Goal: Register for event/course

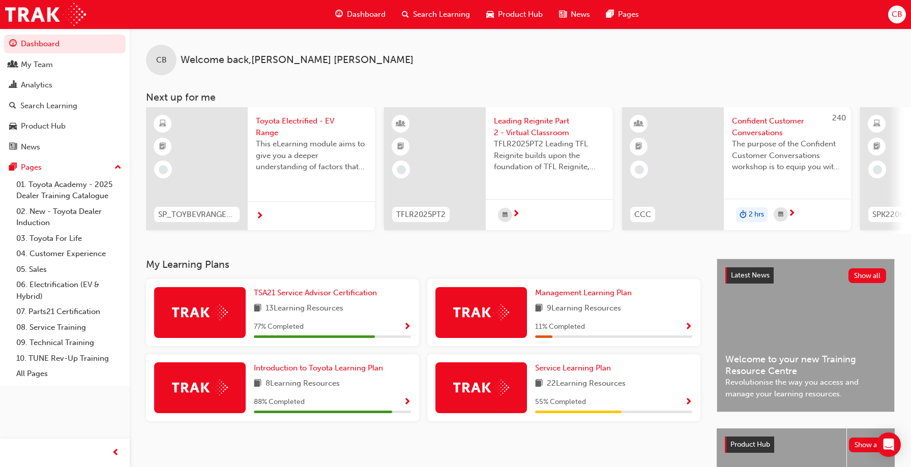
click at [431, 14] on span "Search Learning" at bounding box center [441, 15] width 57 height 12
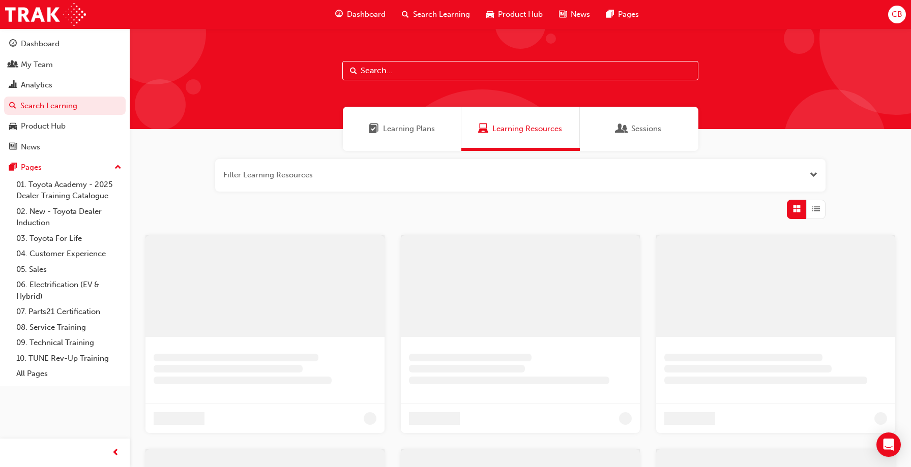
click at [384, 65] on input "text" at bounding box center [520, 70] width 356 height 19
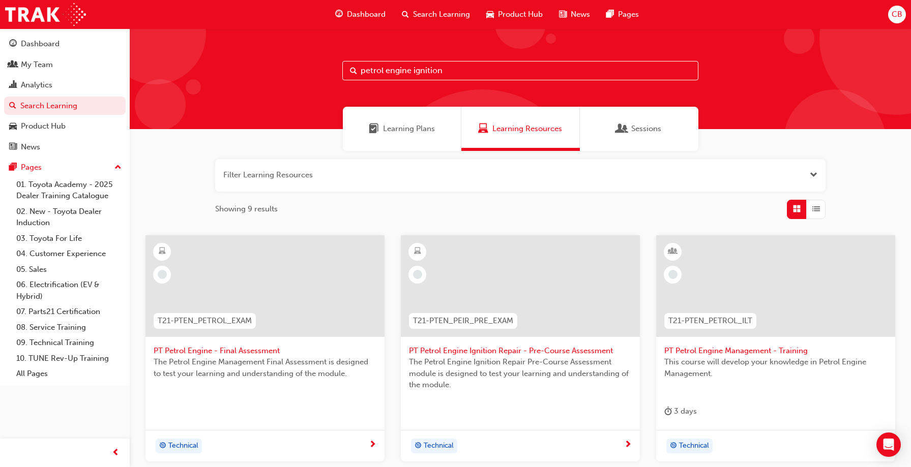
type input "petrol engine ignition"
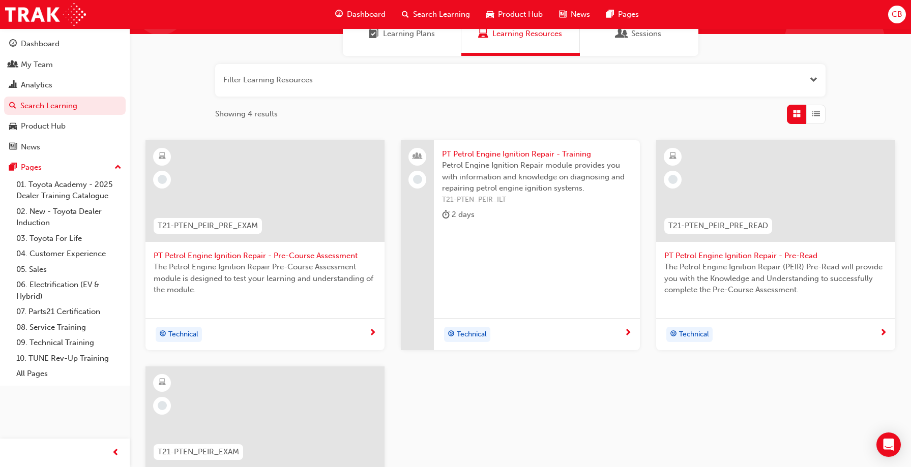
scroll to position [102, 0]
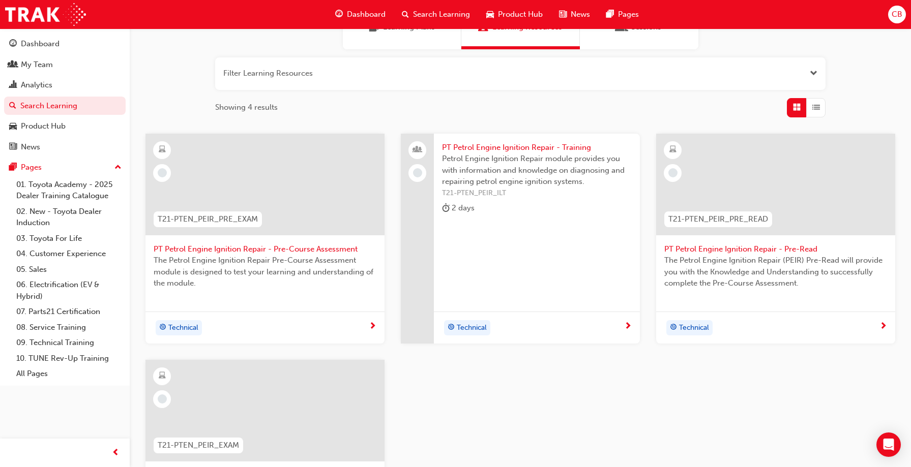
click at [815, 326] on div "Technical" at bounding box center [771, 327] width 215 height 15
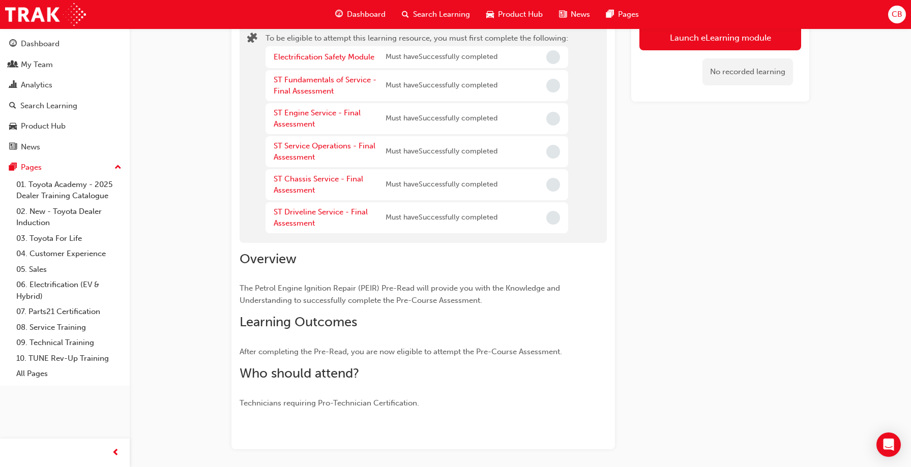
scroll to position [13, 0]
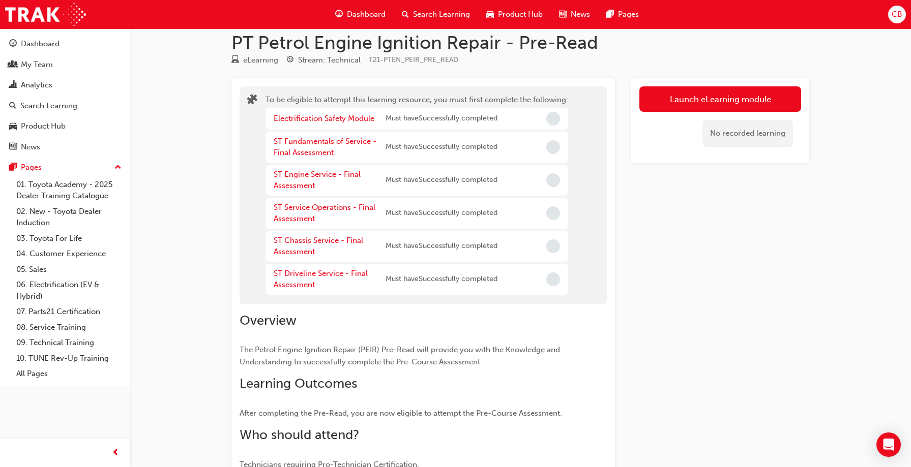
scroll to position [102, 0]
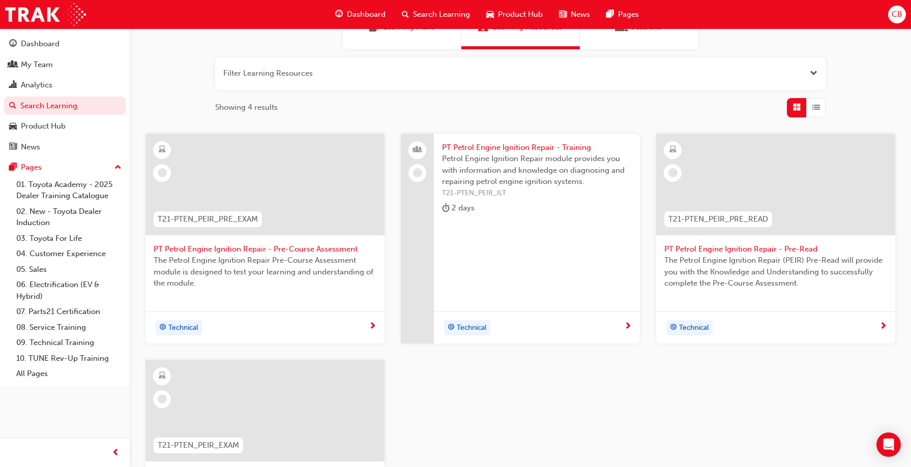
click at [192, 326] on span "Technical" at bounding box center [183, 328] width 30 height 12
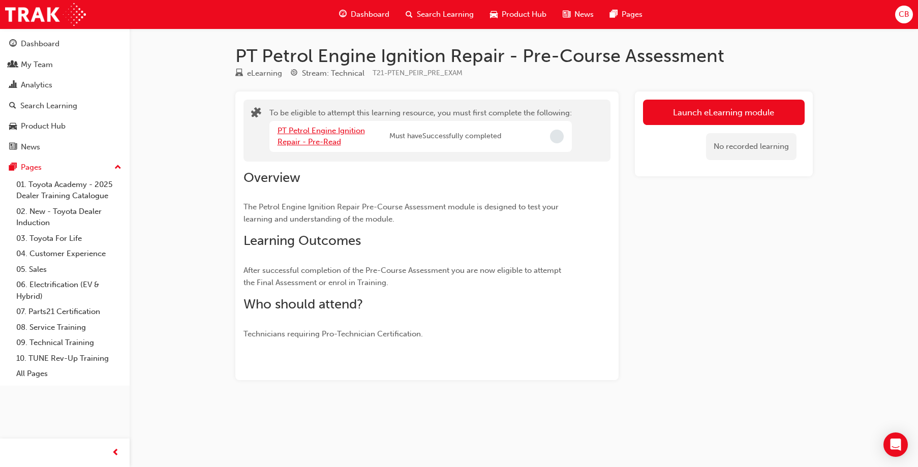
click at [334, 140] on link "PT Petrol Engine Ignition Repair - Pre-Read" at bounding box center [321, 136] width 87 height 21
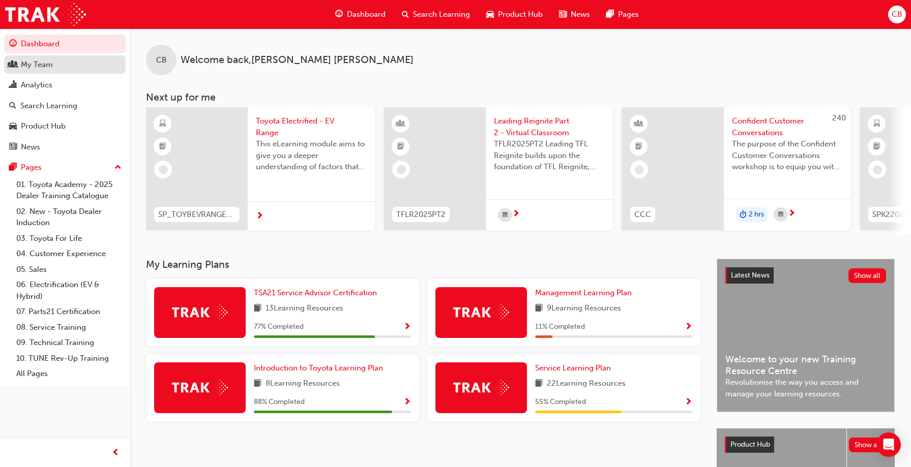
click at [54, 69] on div "My Team" at bounding box center [64, 64] width 111 height 13
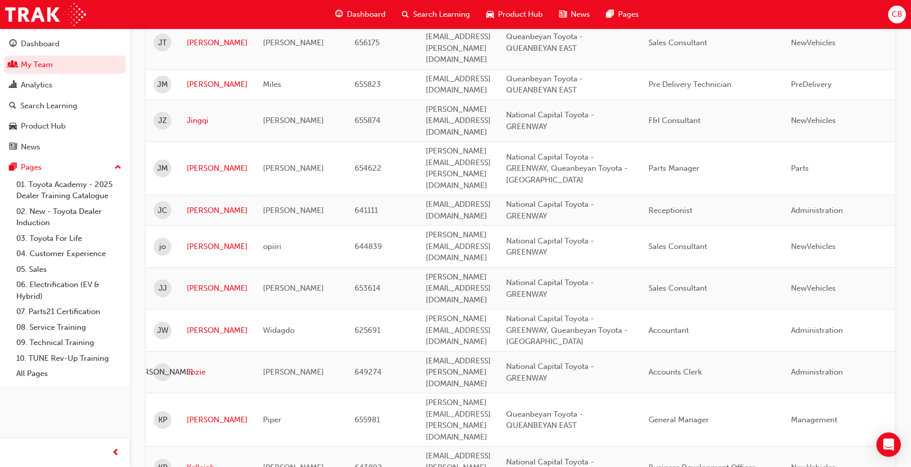
scroll to position [1373, 0]
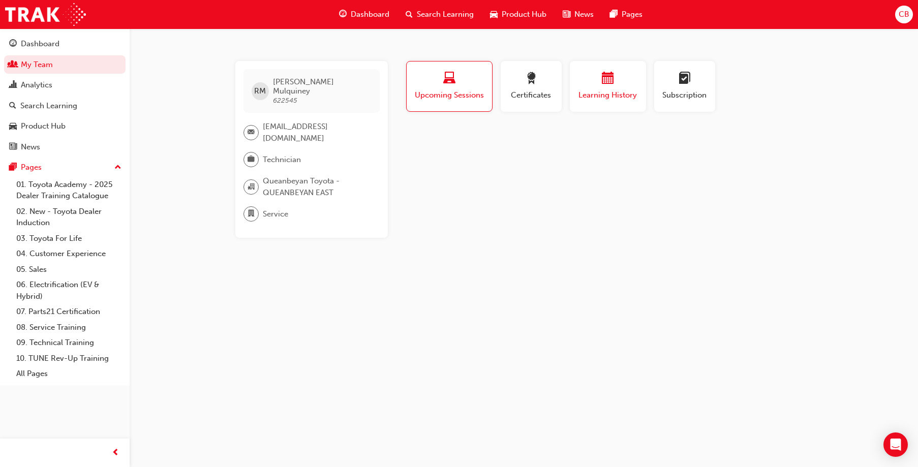
drag, startPoint x: 608, startPoint y: 88, endPoint x: 589, endPoint y: 91, distance: 19.5
click at [606, 89] on div "Learning History" at bounding box center [608, 86] width 61 height 29
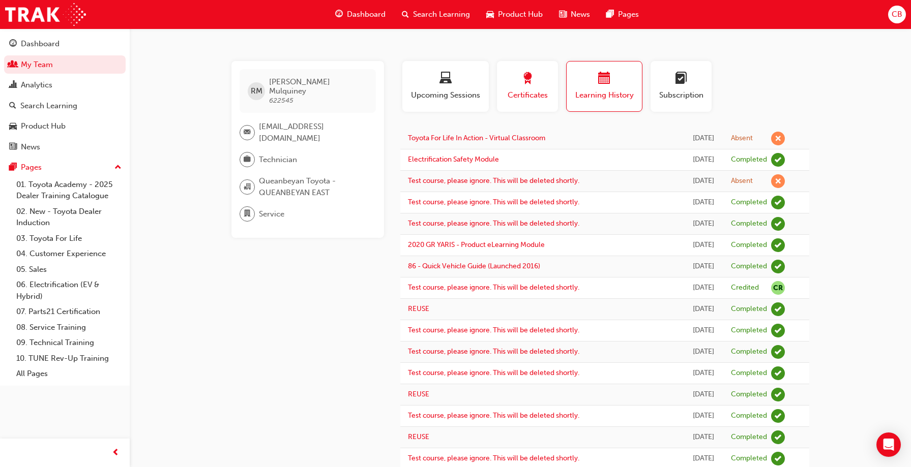
click at [548, 98] on span "Certificates" at bounding box center [527, 95] width 46 height 12
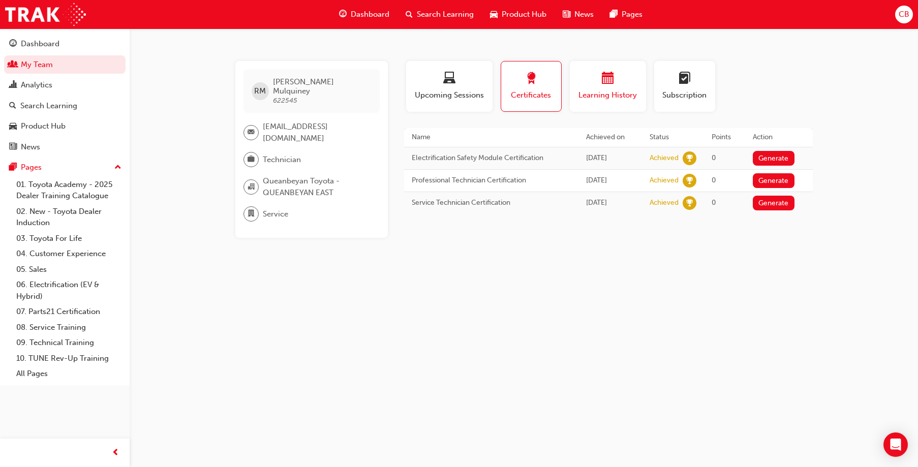
click at [590, 99] on span "Learning History" at bounding box center [608, 95] width 61 height 12
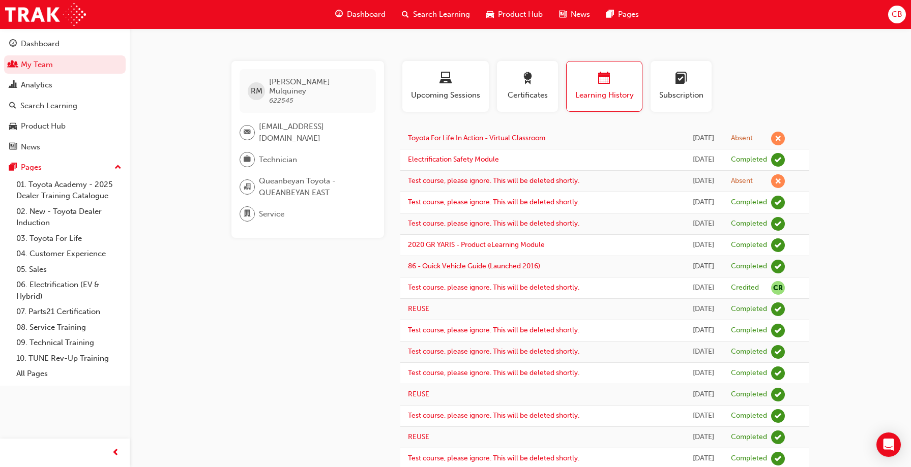
click at [526, 162] on td "Electrification Safety Module" at bounding box center [541, 159] width 283 height 21
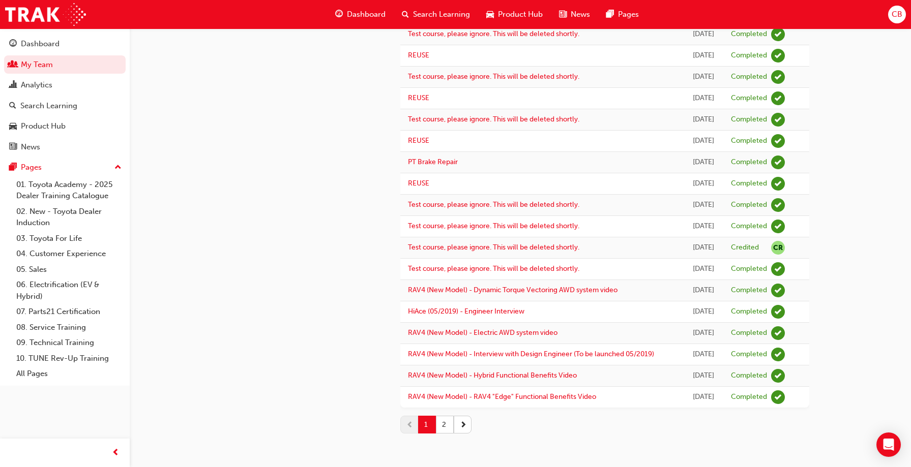
scroll to position [824, 0]
click at [447, 425] on button "2" at bounding box center [445, 425] width 18 height 18
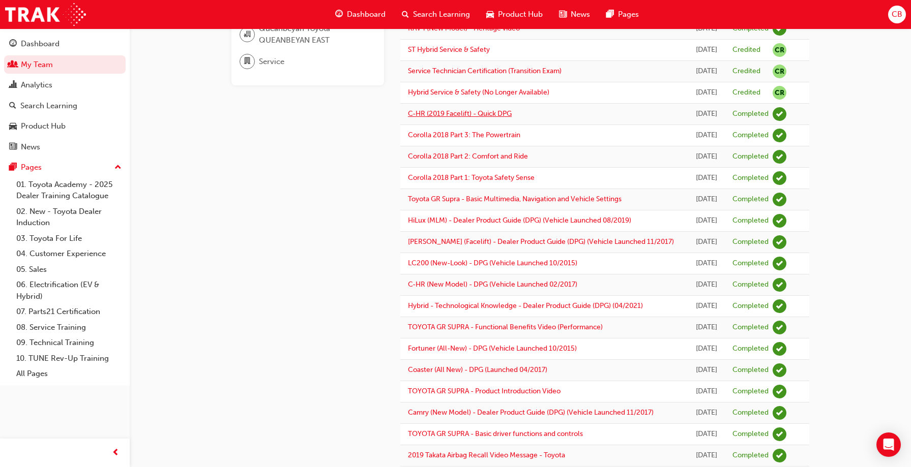
scroll to position [0, 0]
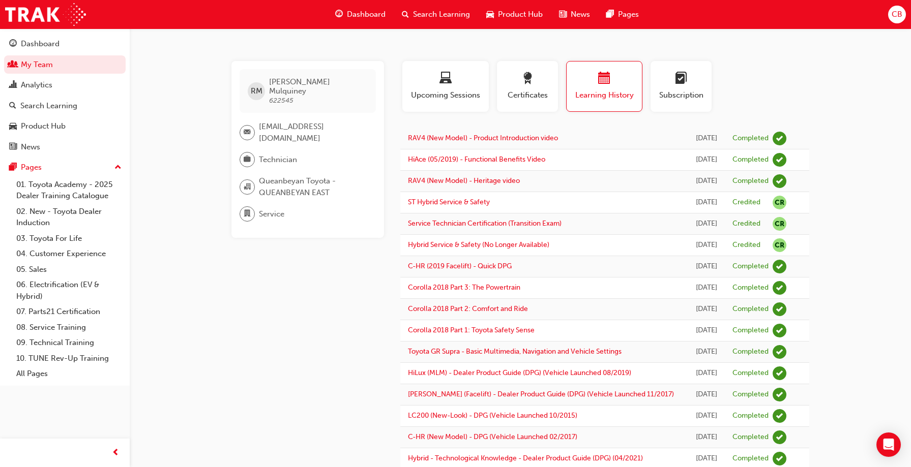
click at [432, 12] on span "Search Learning" at bounding box center [441, 15] width 57 height 12
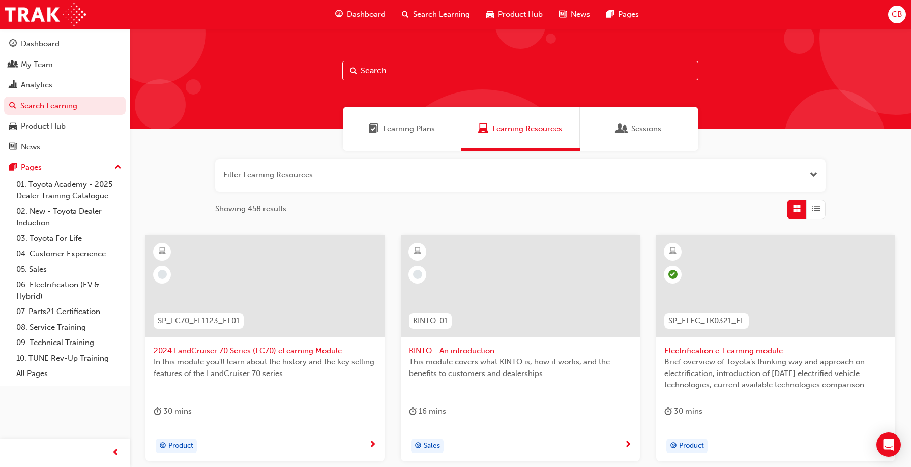
click at [366, 70] on input "text" at bounding box center [520, 70] width 356 height 19
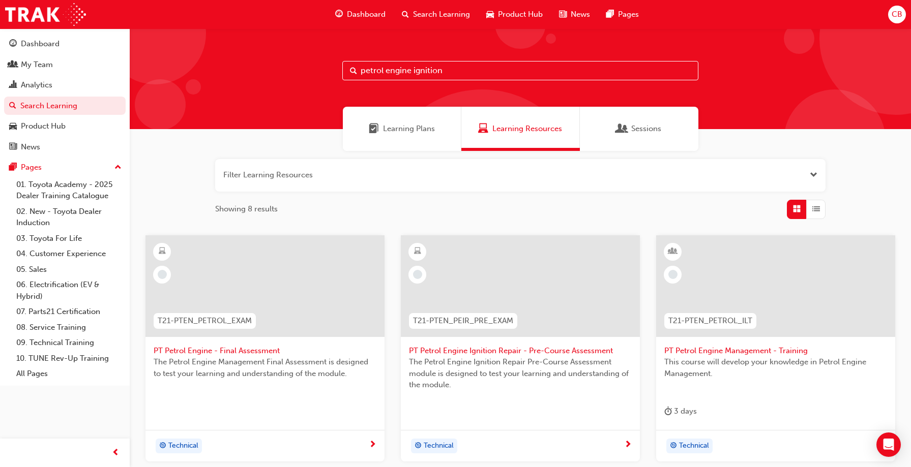
type input "petrol engine ignition"
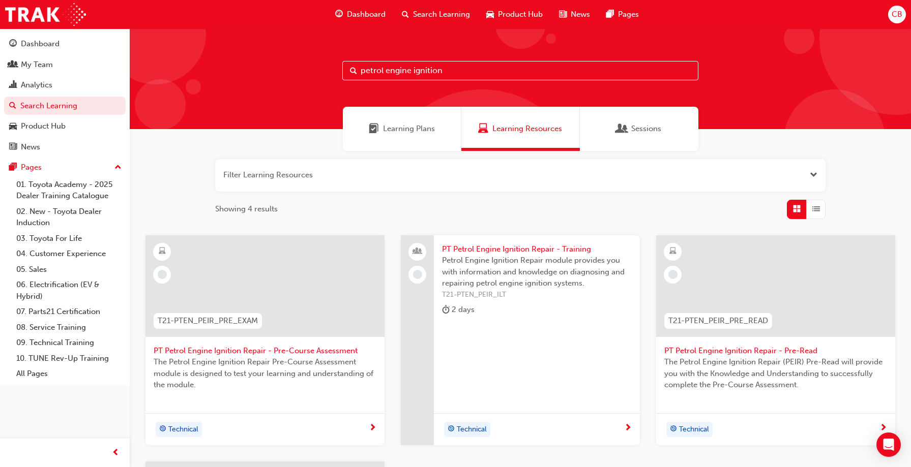
scroll to position [102, 0]
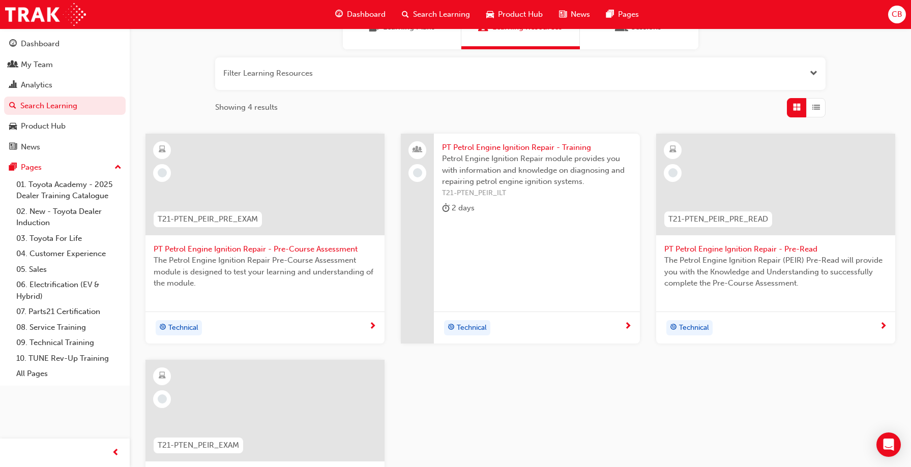
click at [475, 328] on span "Technical" at bounding box center [472, 328] width 30 height 12
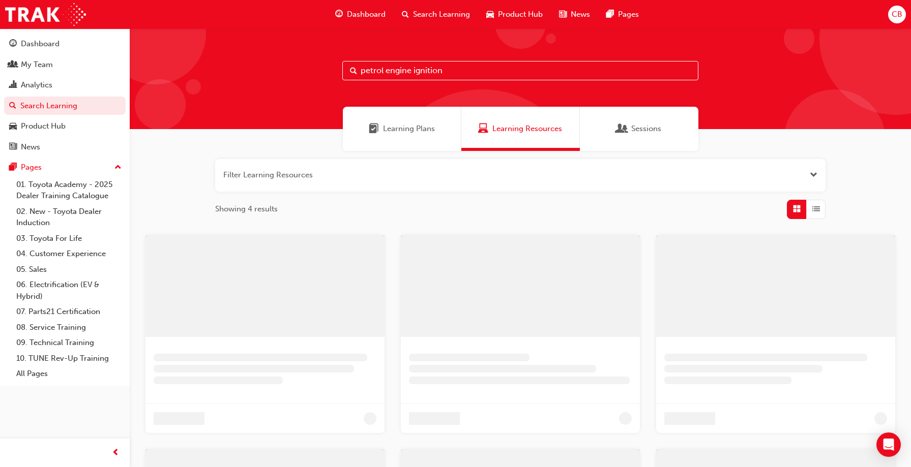
scroll to position [102, 0]
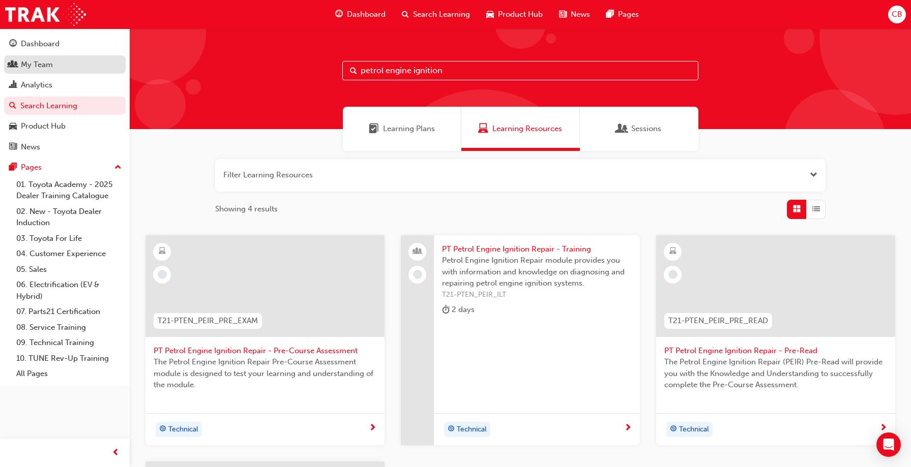
click at [41, 64] on div "My Team" at bounding box center [37, 65] width 32 height 12
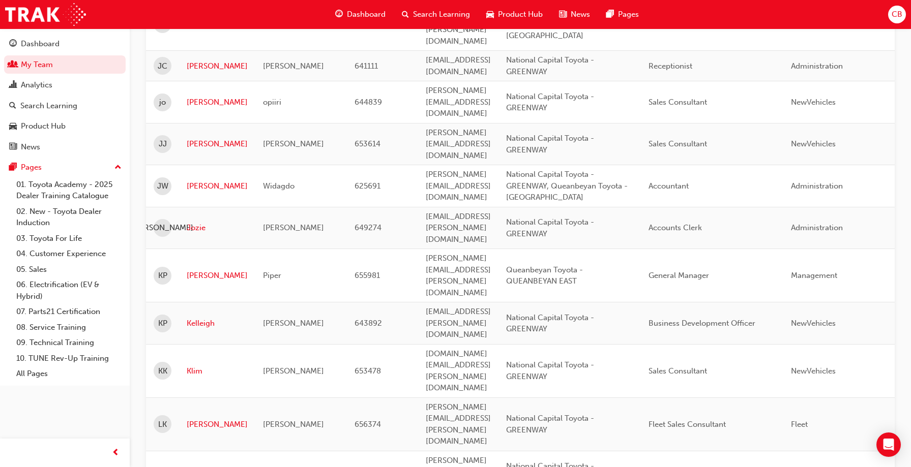
scroll to position [1513, 0]
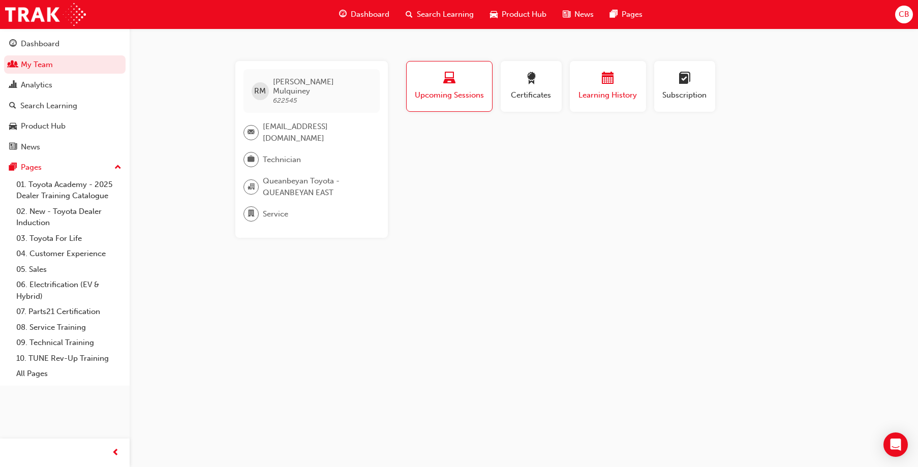
click at [611, 88] on div "Learning History" at bounding box center [608, 86] width 61 height 29
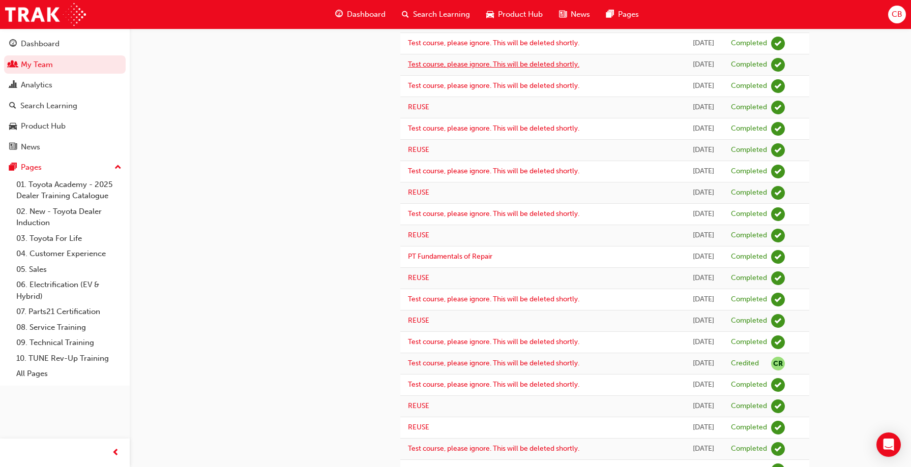
scroll to position [214, 0]
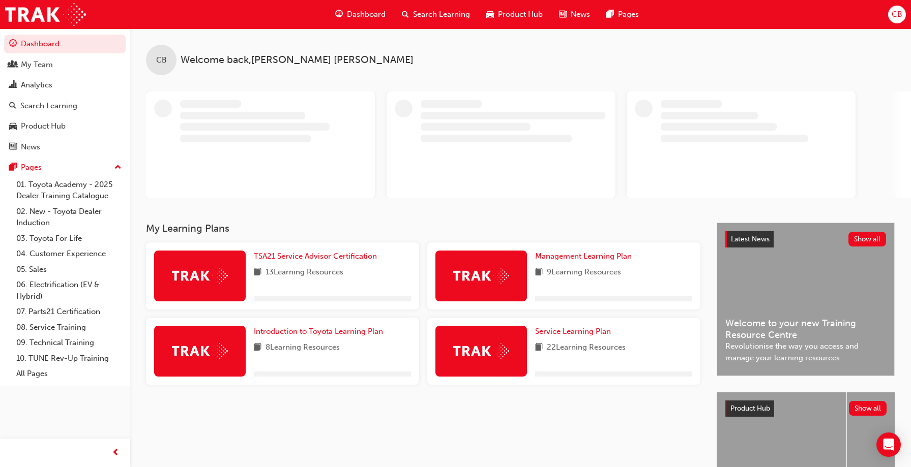
click at [443, 15] on span "Search Learning" at bounding box center [441, 15] width 57 height 12
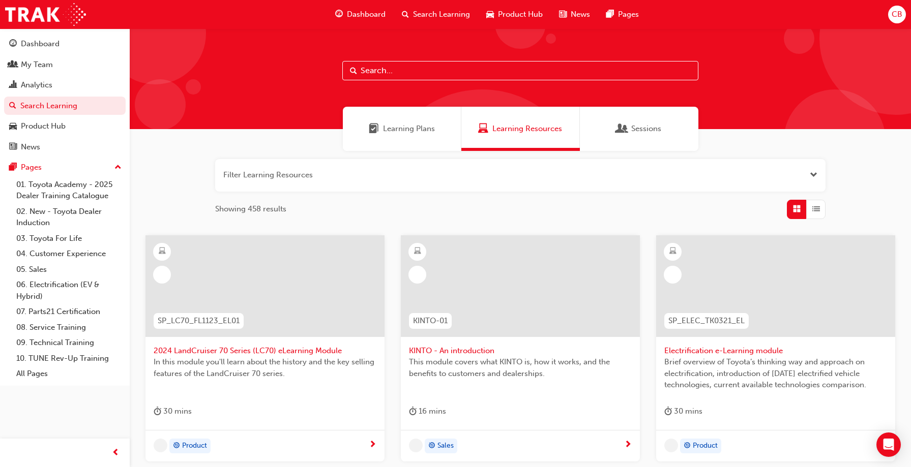
click at [385, 66] on input "text" at bounding box center [520, 70] width 356 height 19
type input "tfl"
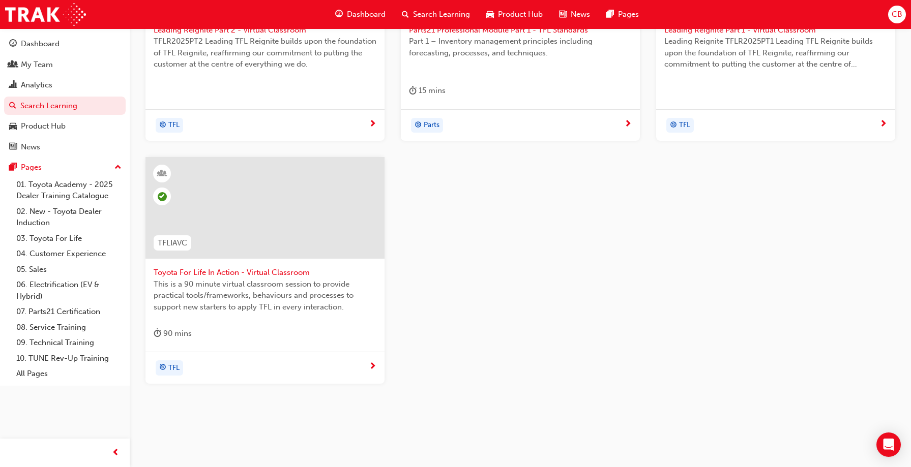
scroll to position [336, 0]
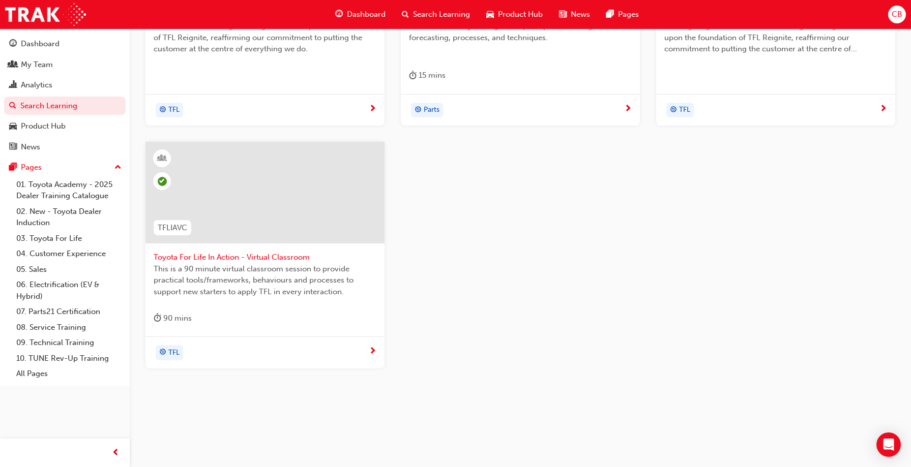
click at [172, 353] on span "TFL" at bounding box center [173, 353] width 11 height 12
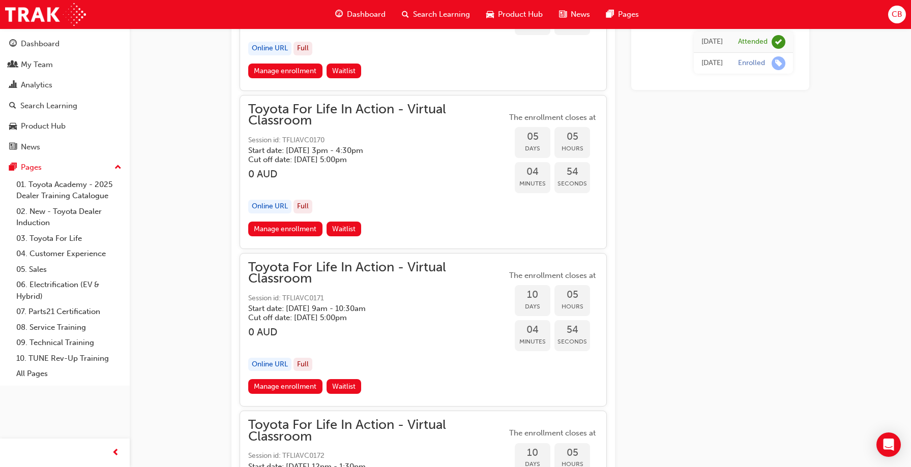
scroll to position [2135, 0]
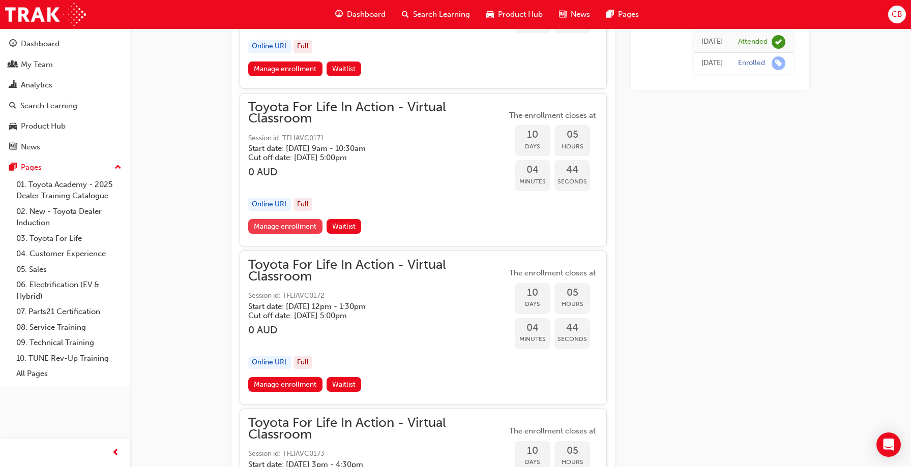
click at [292, 226] on link "Manage enrollment" at bounding box center [285, 226] width 74 height 15
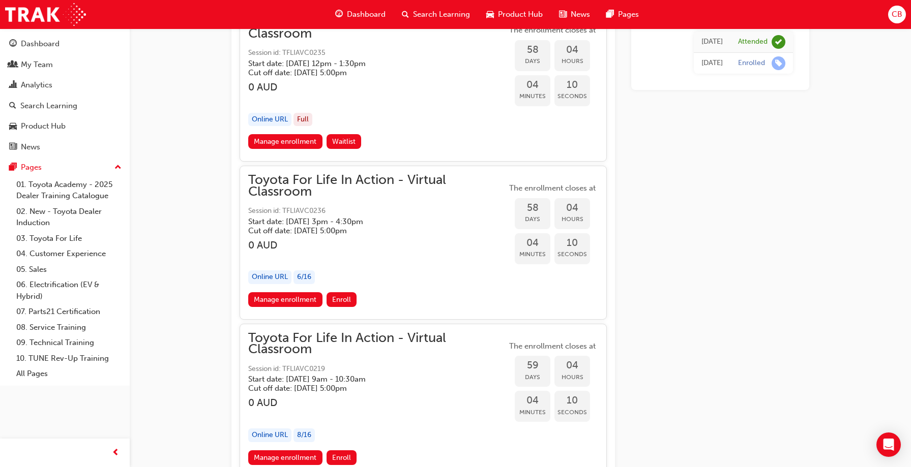
scroll to position [11388, 0]
click at [271, 296] on link "Manage enrollment" at bounding box center [285, 299] width 74 height 15
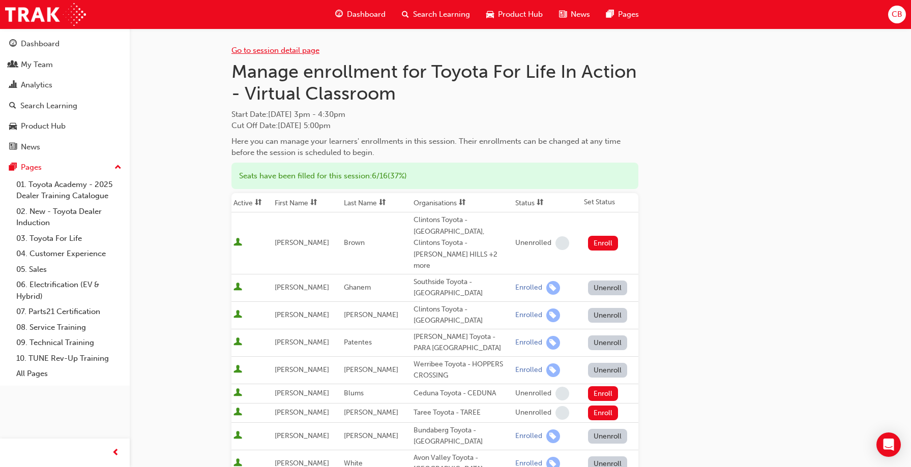
click at [265, 50] on link "Go to session detail page" at bounding box center [275, 50] width 88 height 9
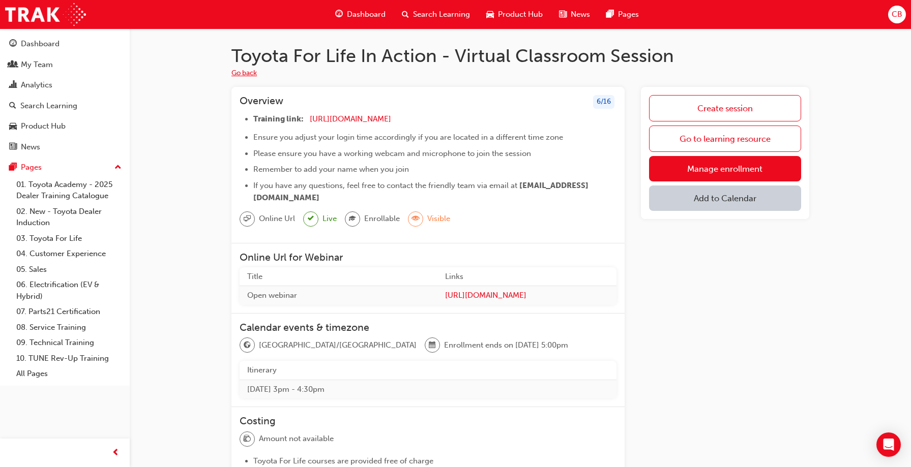
click at [248, 73] on button "Go back" at bounding box center [243, 74] width 25 height 12
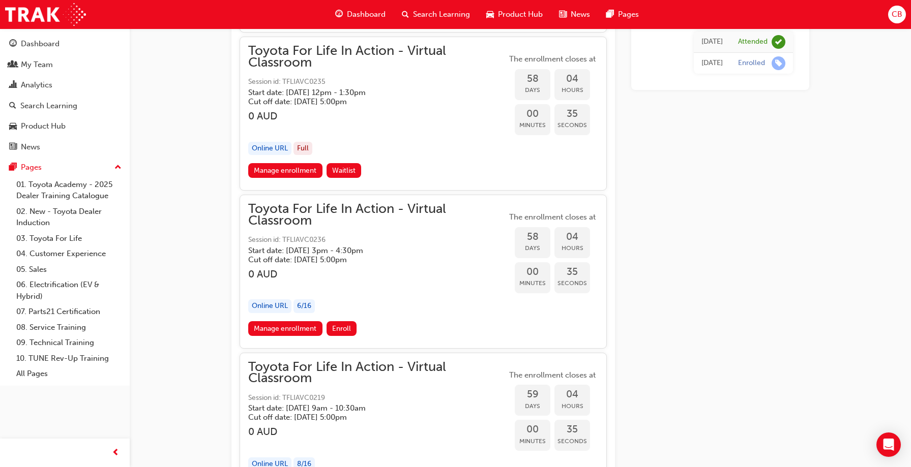
scroll to position [11388, 0]
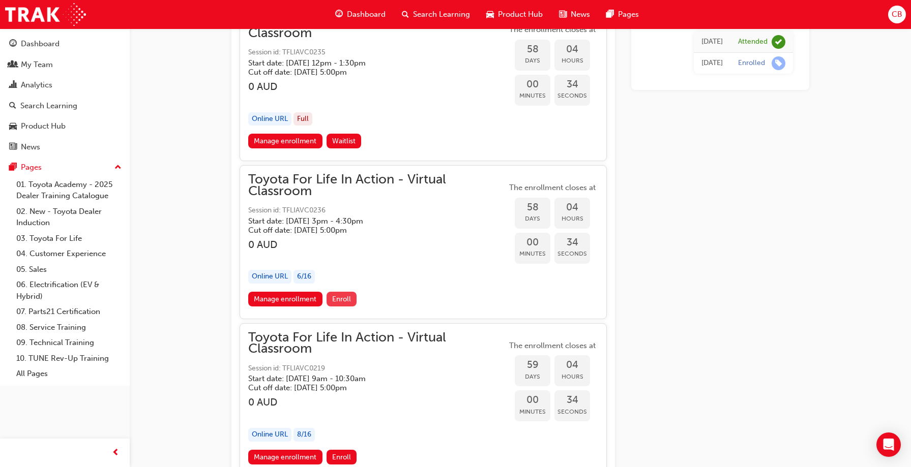
click at [346, 299] on span "Enroll" at bounding box center [341, 299] width 19 height 9
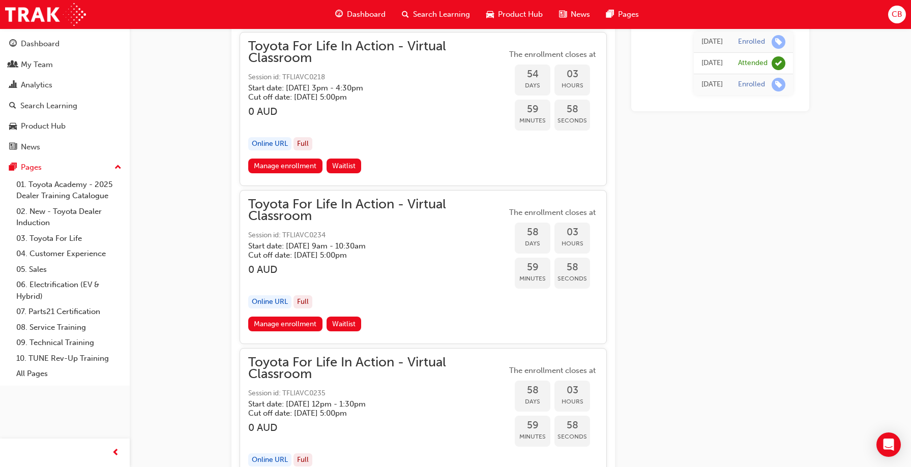
scroll to position [11300, 0]
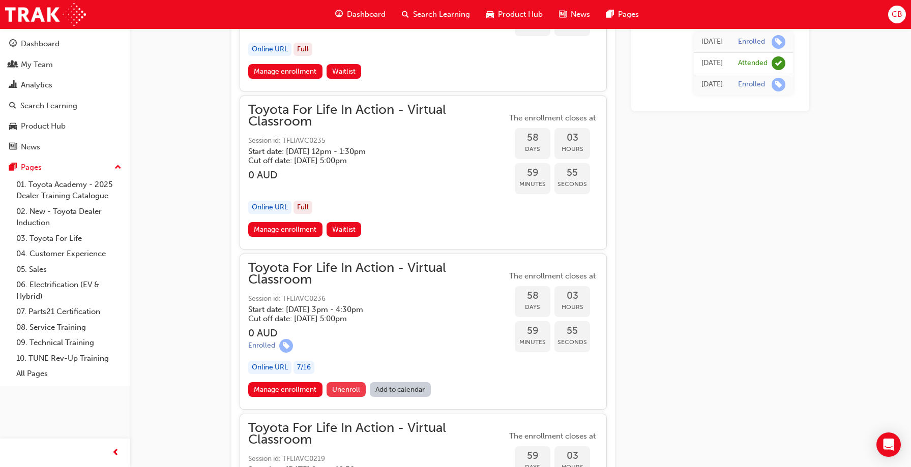
click at [346, 387] on span "Unenroll" at bounding box center [346, 389] width 28 height 9
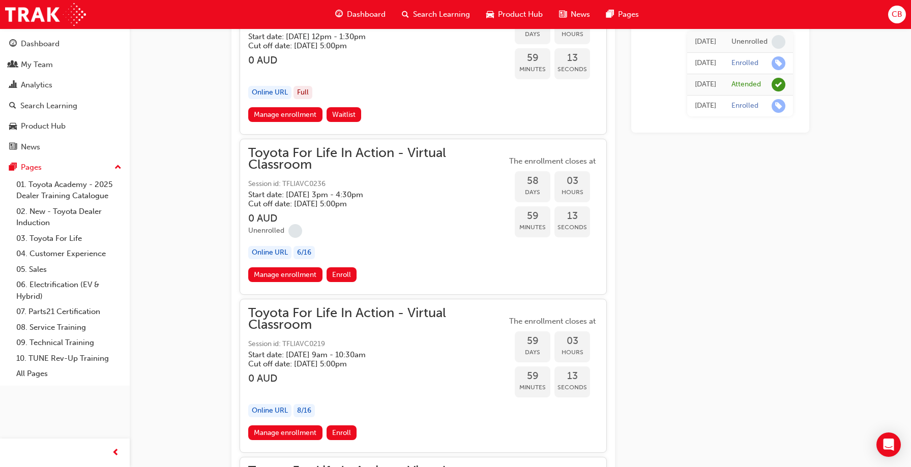
scroll to position [11439, 0]
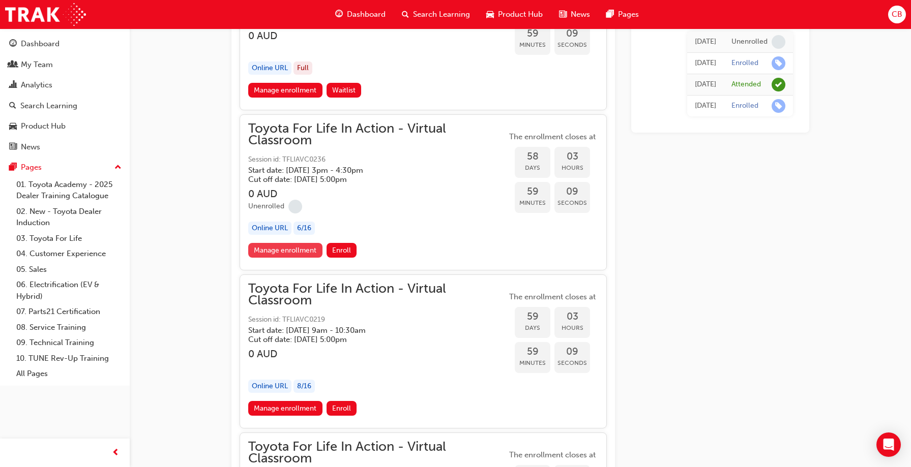
click at [285, 252] on link "Manage enrollment" at bounding box center [285, 250] width 74 height 15
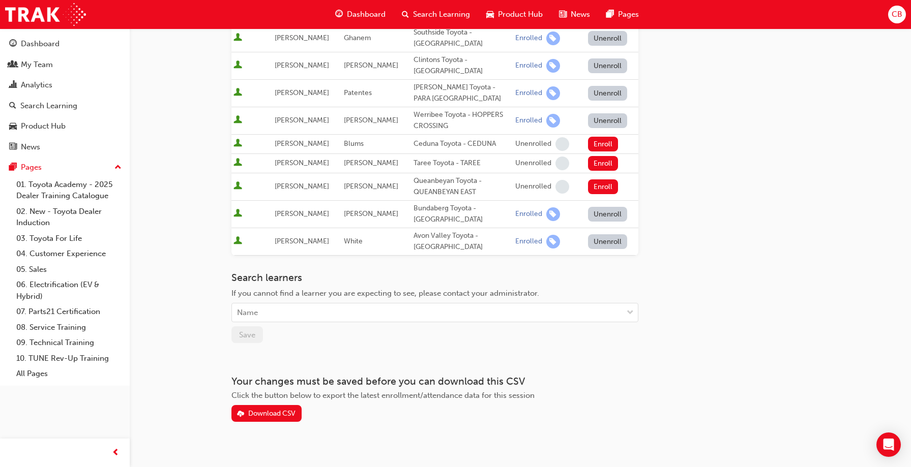
scroll to position [251, 0]
click at [259, 302] on div "Name" at bounding box center [427, 311] width 390 height 18
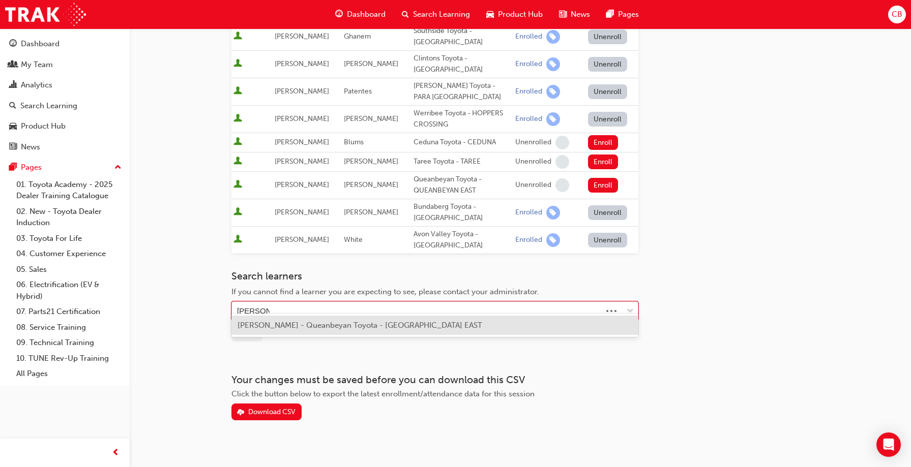
type input "[PERSON_NAME]"
click at [270, 326] on span "[PERSON_NAME] - Queanbeyan Toyota - [GEOGRAPHIC_DATA] EAST" at bounding box center [359, 325] width 245 height 9
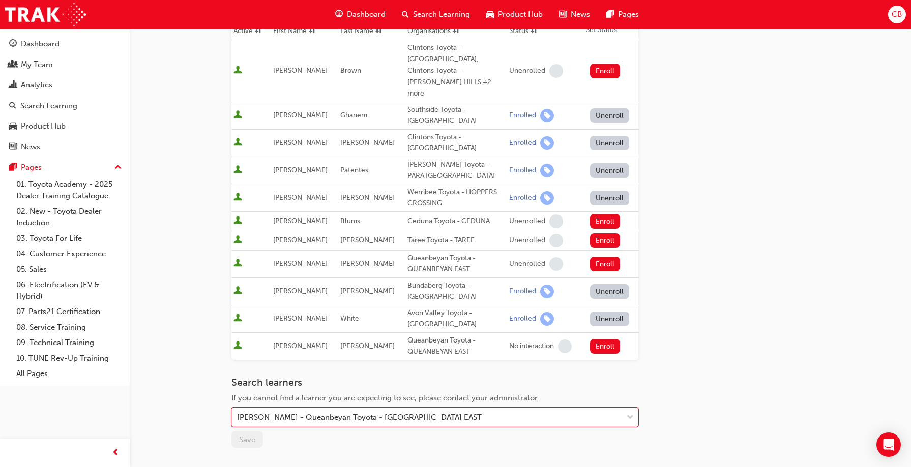
scroll to position [228, 0]
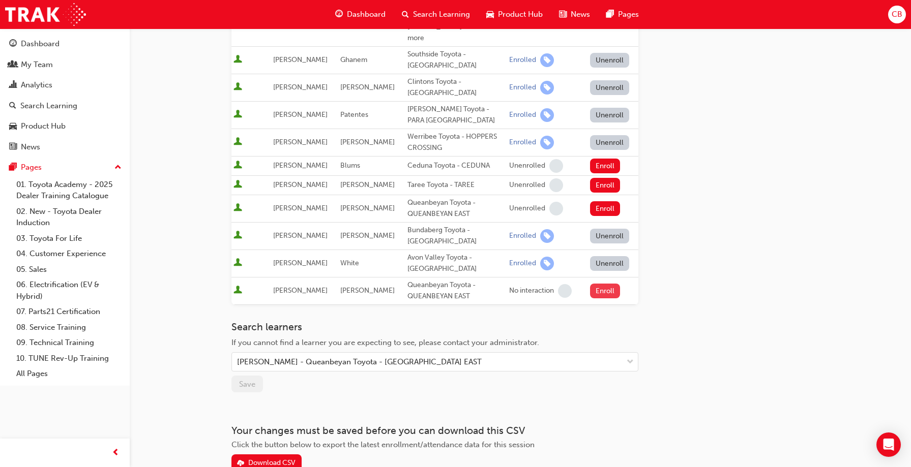
click at [607, 284] on button "Enroll" at bounding box center [605, 291] width 31 height 15
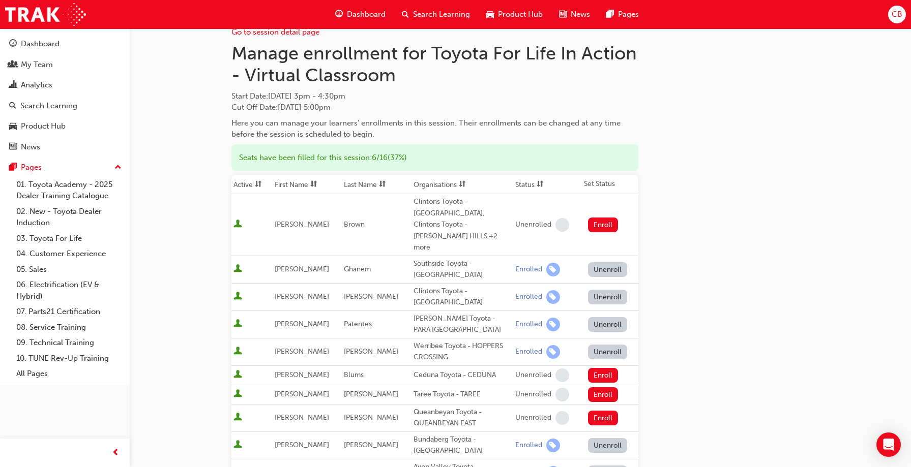
scroll to position [0, 0]
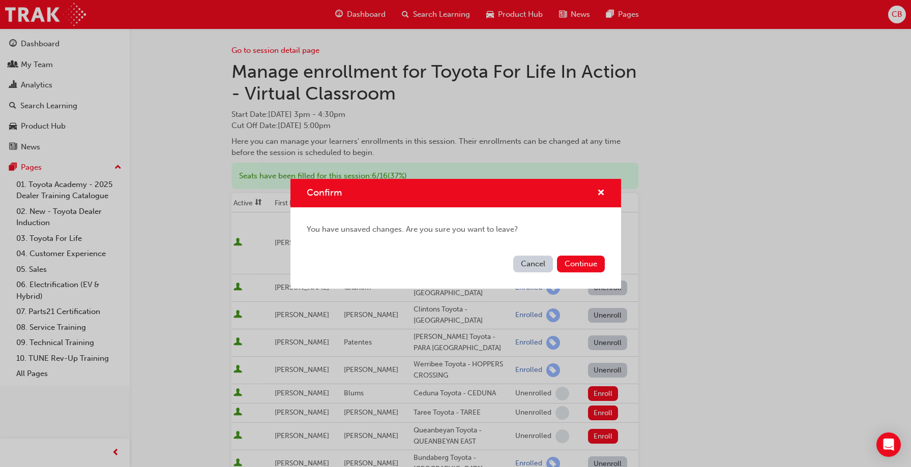
click at [529, 262] on button "Cancel" at bounding box center [533, 264] width 40 height 17
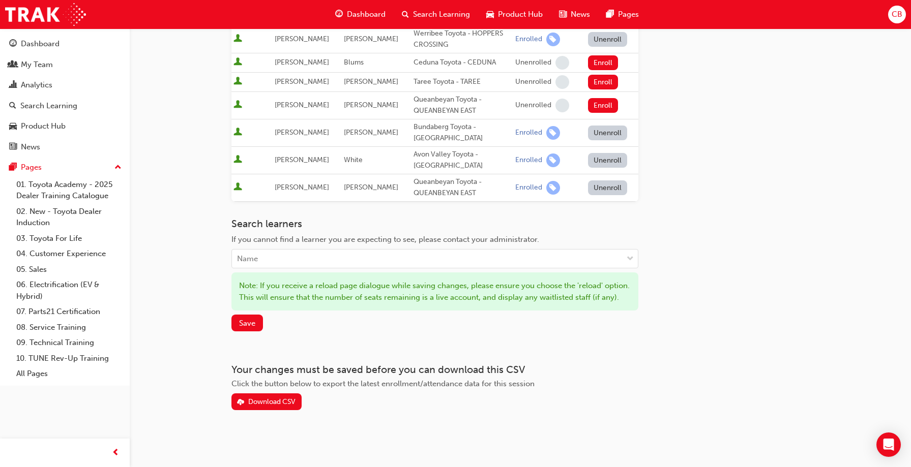
scroll to position [332, 0]
click at [249, 319] on span "Save" at bounding box center [247, 322] width 16 height 9
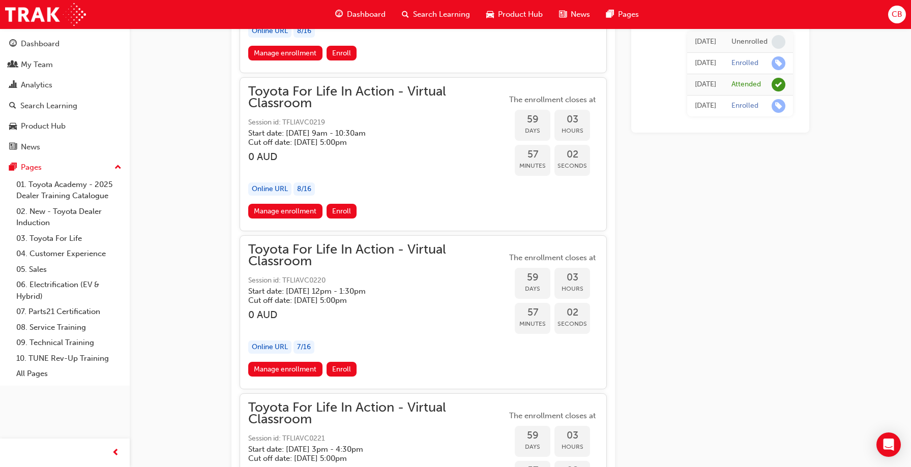
scroll to position [11618, 0]
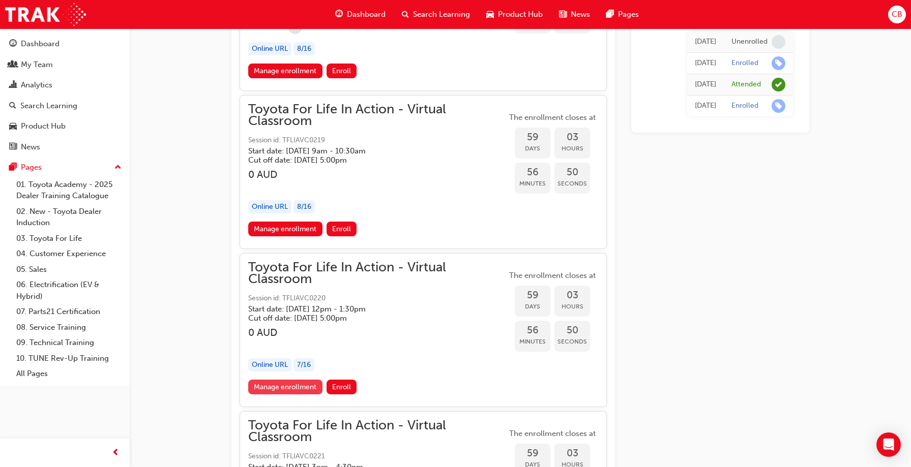
click at [290, 388] on link "Manage enrollment" at bounding box center [285, 387] width 74 height 15
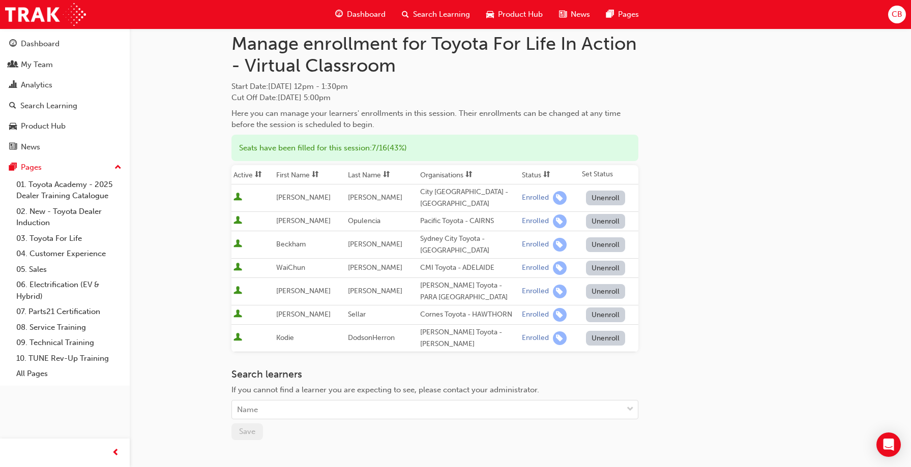
scroll to position [51, 0]
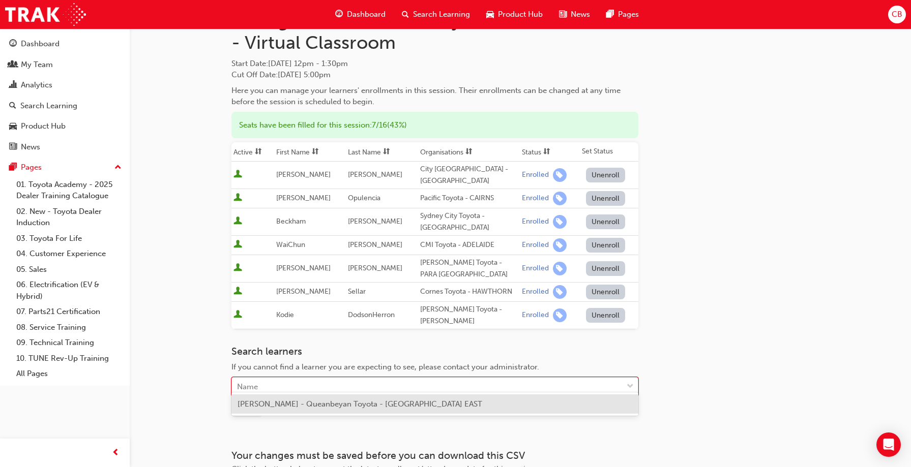
click at [246, 381] on div "Name" at bounding box center [247, 387] width 21 height 12
type input "K"
type input "[PERSON_NAME]"
click at [256, 406] on span "[PERSON_NAME] Toyota - QUEANBEYAN EAST" at bounding box center [319, 404] width 165 height 9
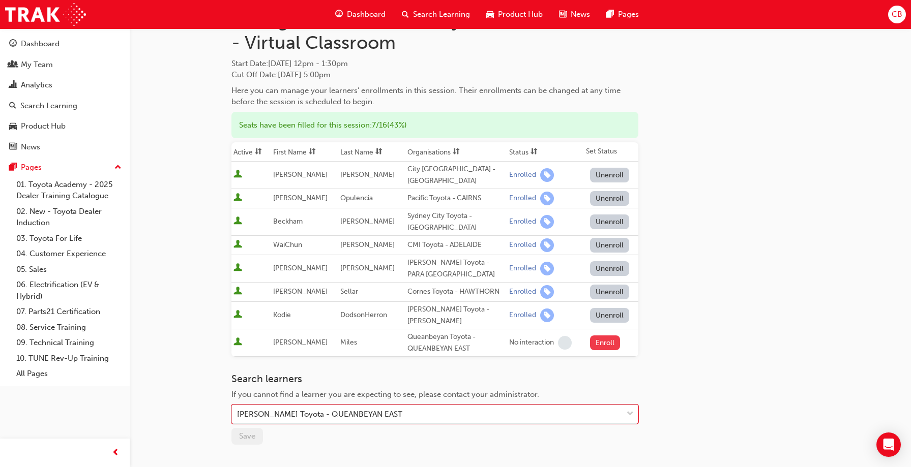
click at [606, 336] on button "Enroll" at bounding box center [605, 343] width 31 height 15
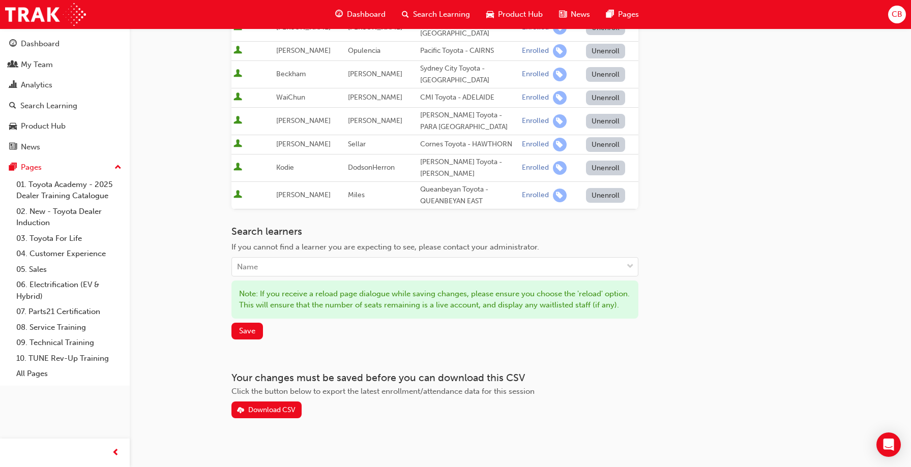
scroll to position [203, 0]
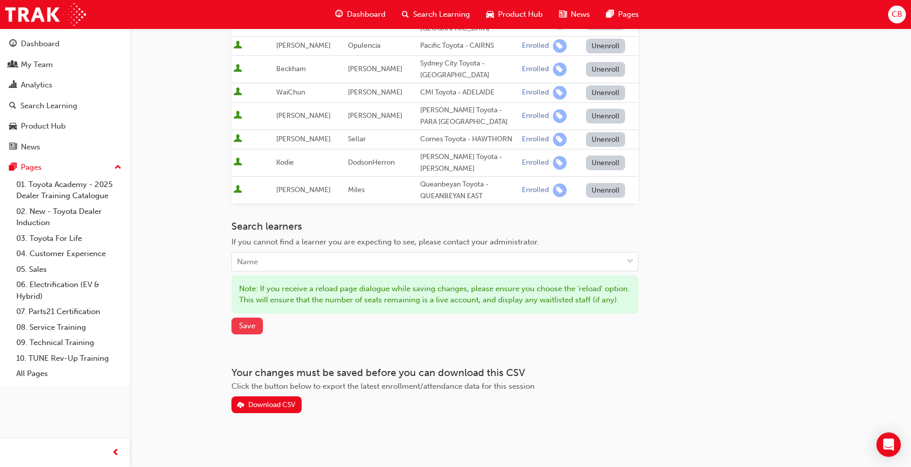
click at [250, 330] on span "Save" at bounding box center [247, 325] width 16 height 9
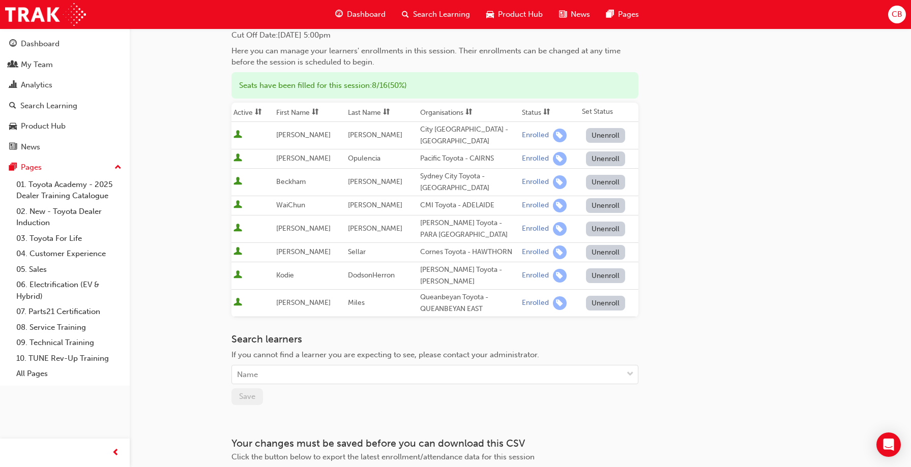
scroll to position [0, 0]
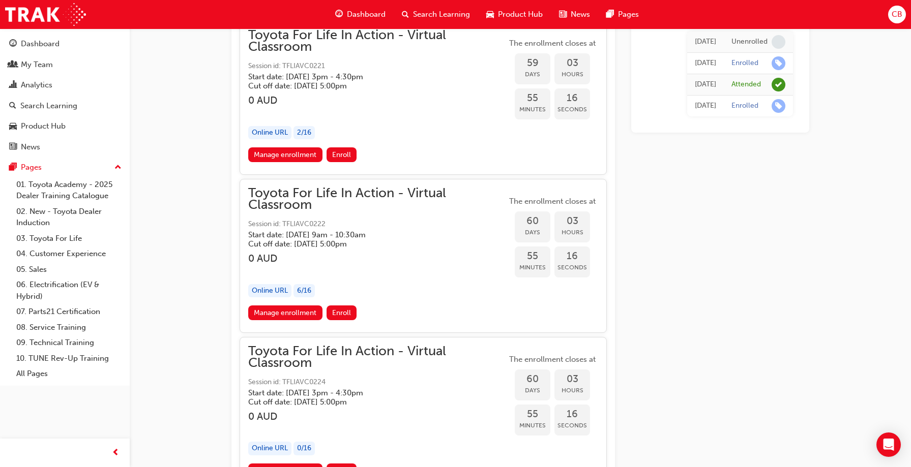
scroll to position [11983, 0]
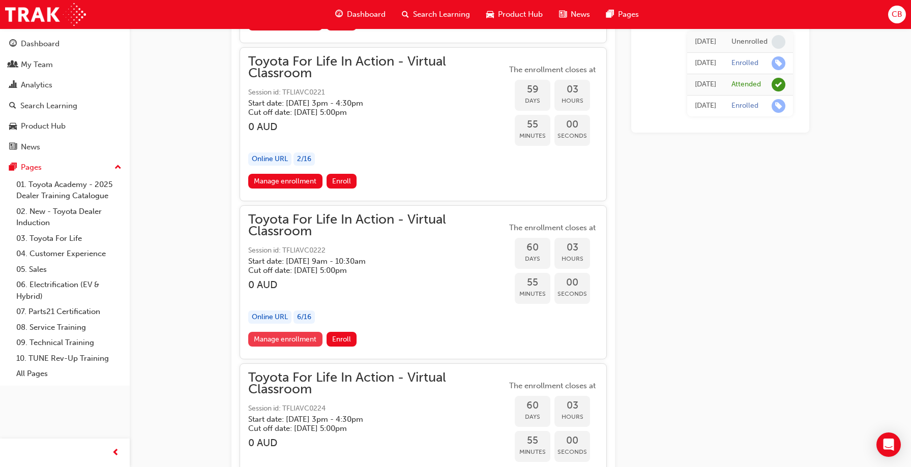
click at [288, 339] on link "Manage enrollment" at bounding box center [285, 339] width 74 height 15
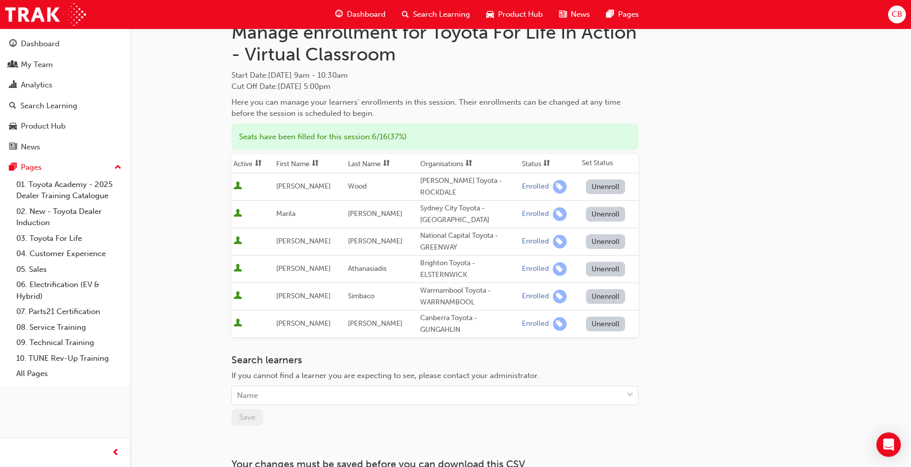
scroll to position [102, 0]
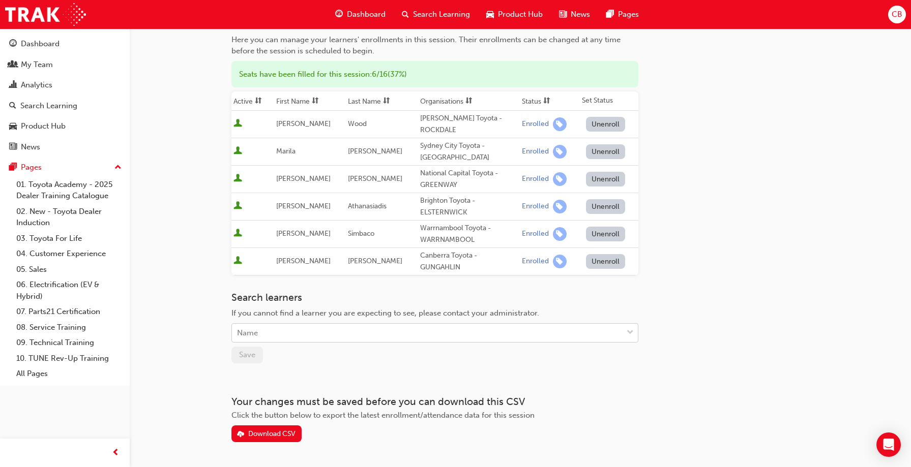
click at [260, 332] on div "Name" at bounding box center [427, 333] width 390 height 18
type input "arc"
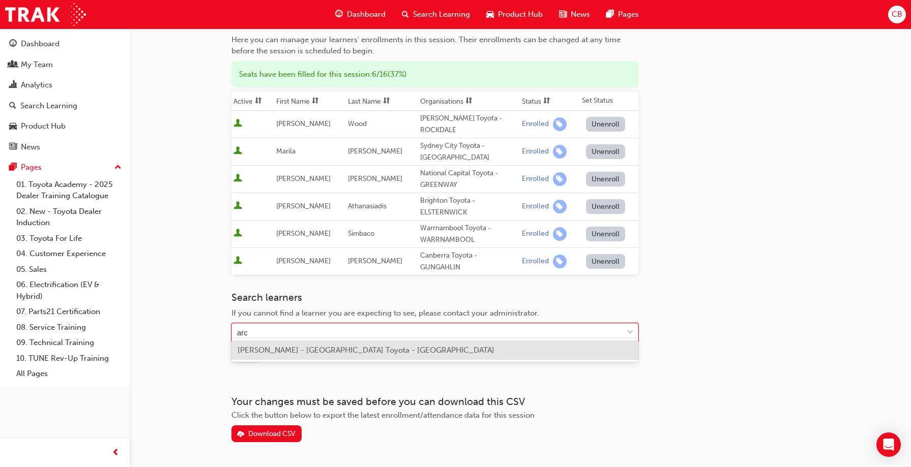
click at [267, 349] on span "[PERSON_NAME] - [GEOGRAPHIC_DATA] Toyota - [GEOGRAPHIC_DATA]" at bounding box center [365, 350] width 257 height 9
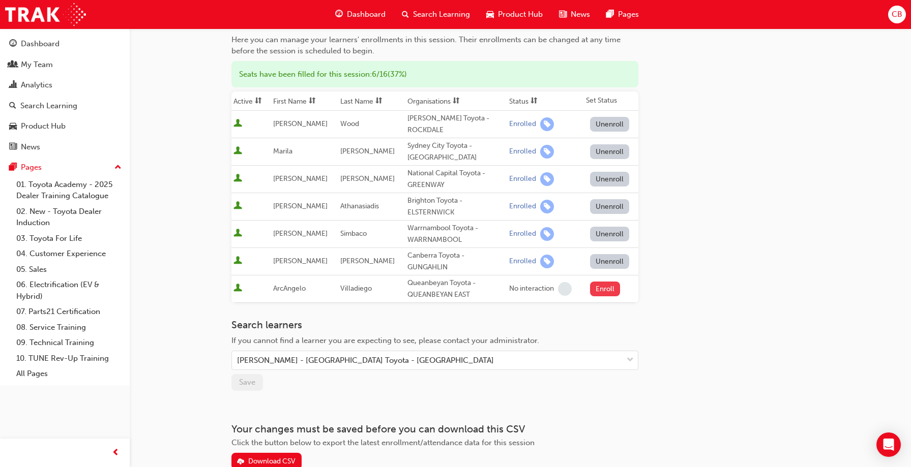
click at [604, 282] on button "Enroll" at bounding box center [605, 289] width 31 height 15
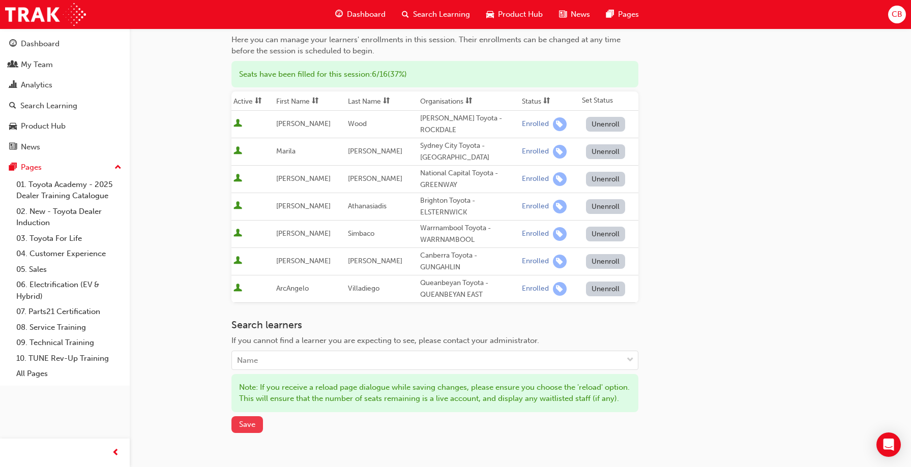
click at [249, 429] on span "Save" at bounding box center [247, 424] width 16 height 9
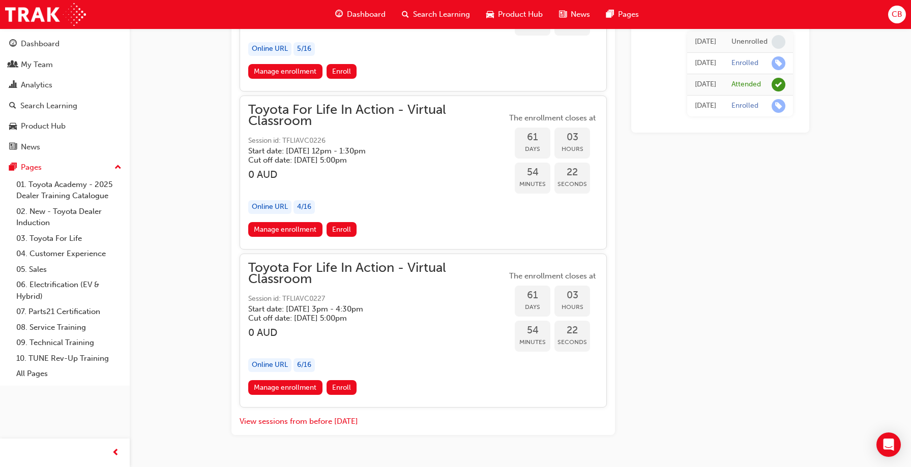
scroll to position [12542, 0]
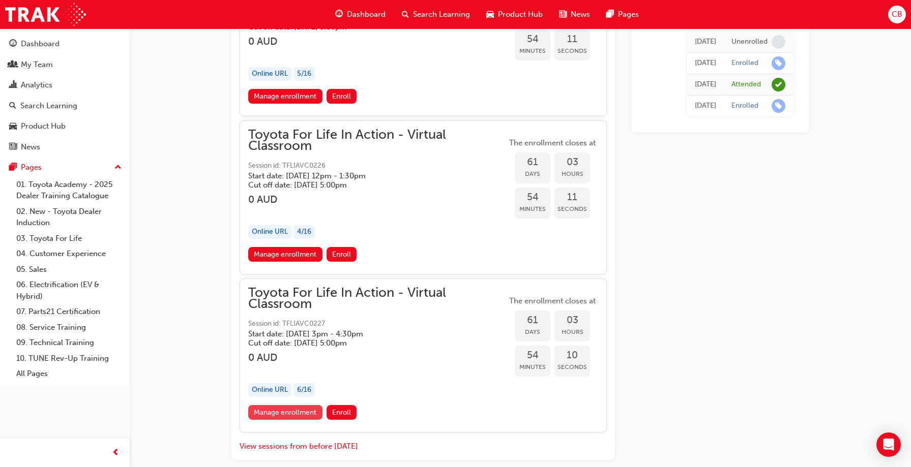
click at [289, 412] on link "Manage enrollment" at bounding box center [285, 412] width 74 height 15
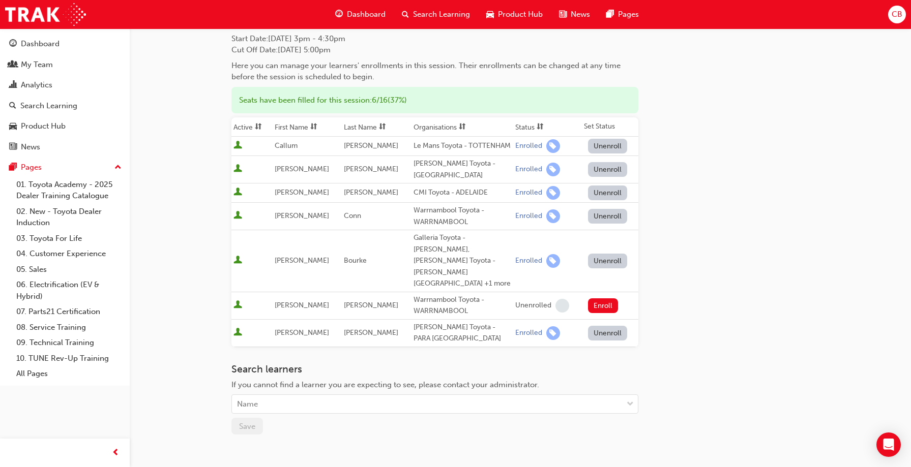
scroll to position [165, 0]
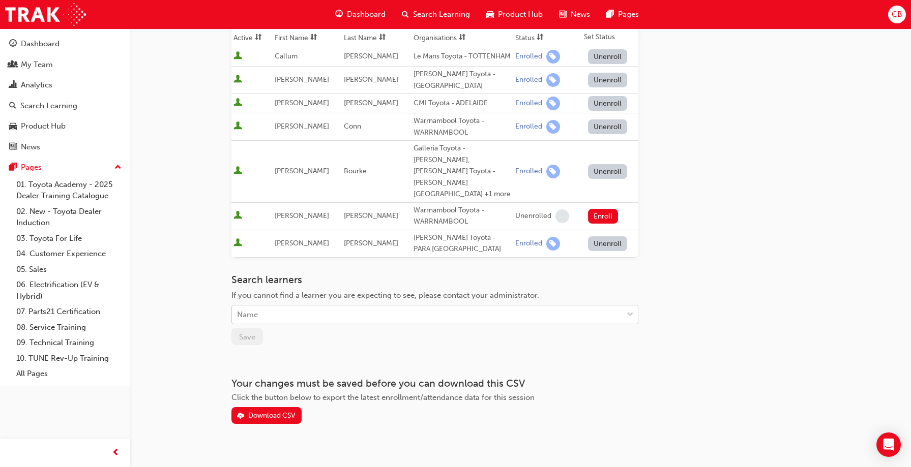
click at [258, 306] on div "Name" at bounding box center [427, 315] width 390 height 18
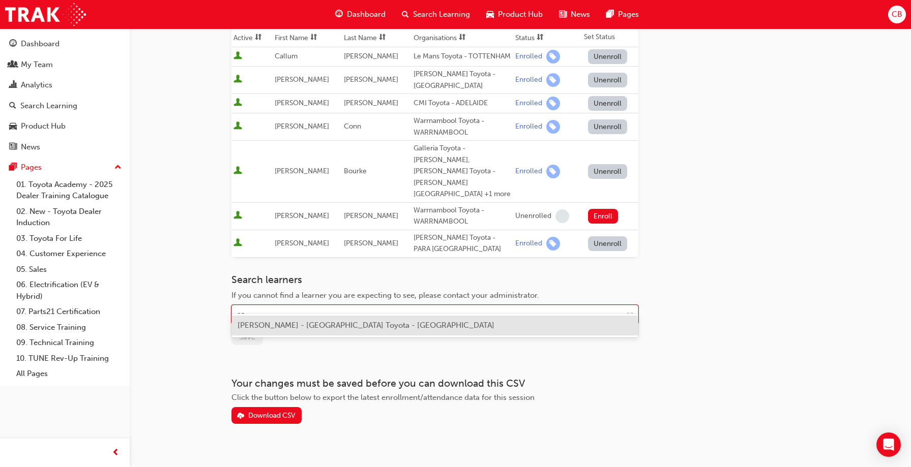
type input "cam"
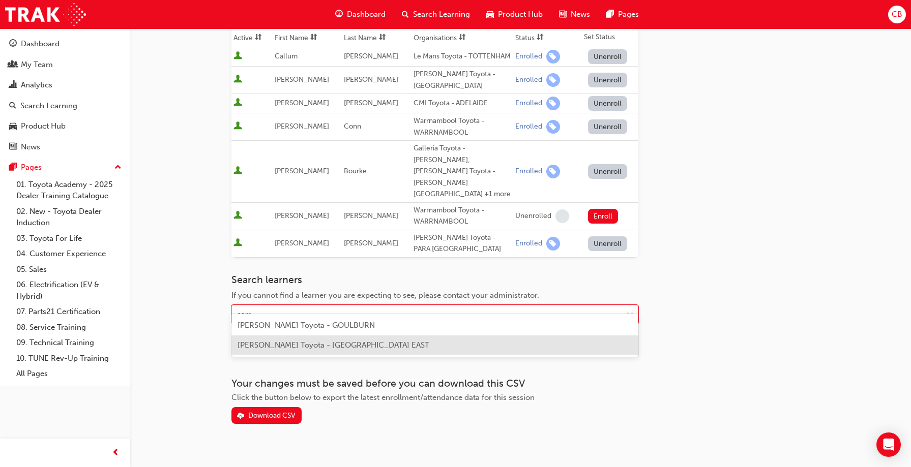
click at [259, 345] on span "[PERSON_NAME] Toyota - [GEOGRAPHIC_DATA] EAST" at bounding box center [333, 345] width 192 height 9
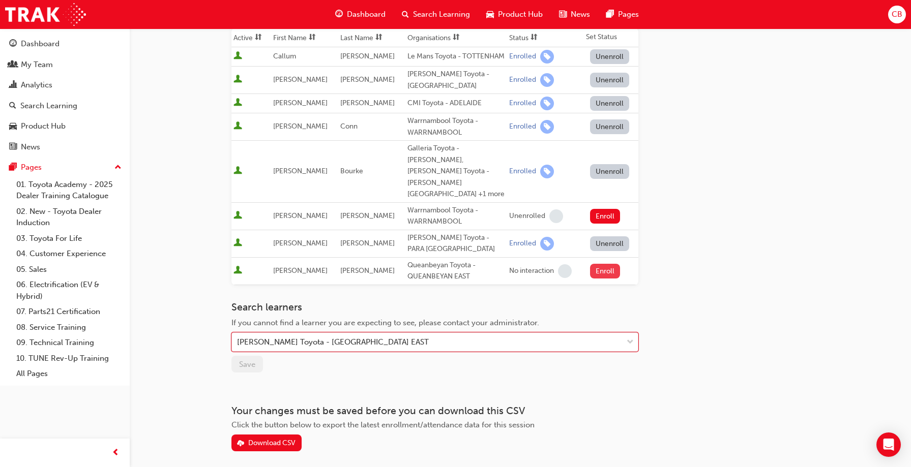
click at [606, 264] on button "Enroll" at bounding box center [605, 271] width 31 height 15
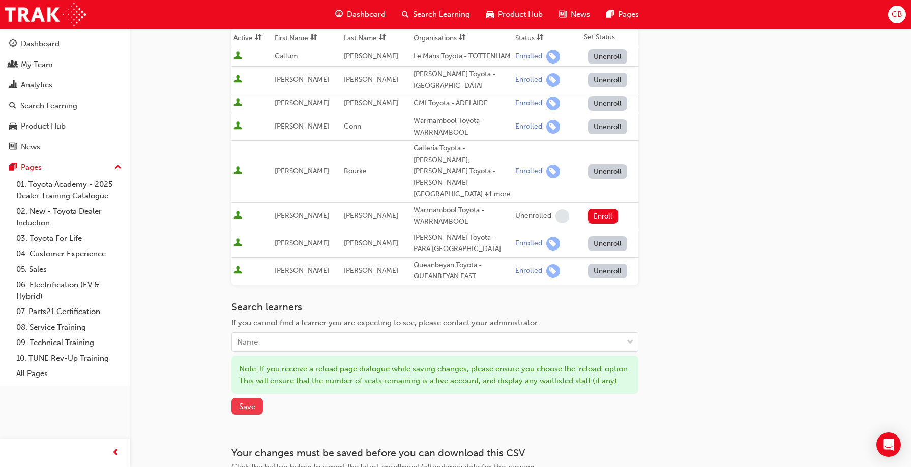
click at [246, 404] on span "Save" at bounding box center [247, 406] width 16 height 9
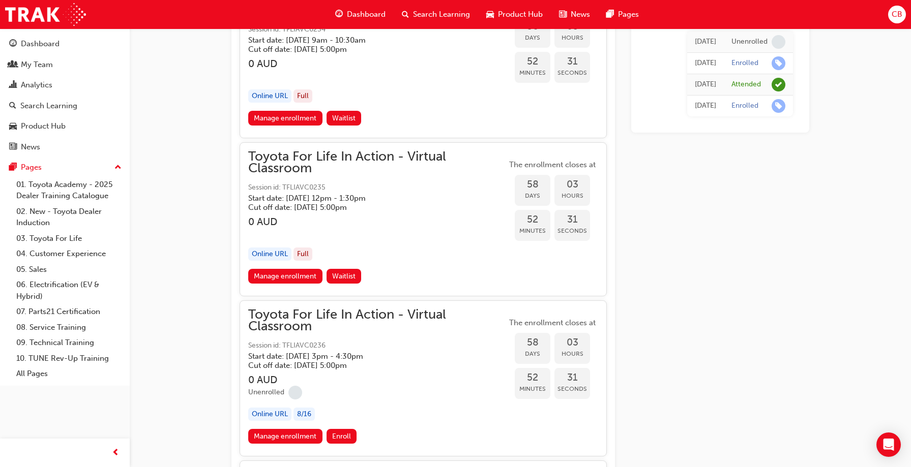
scroll to position [11271, 0]
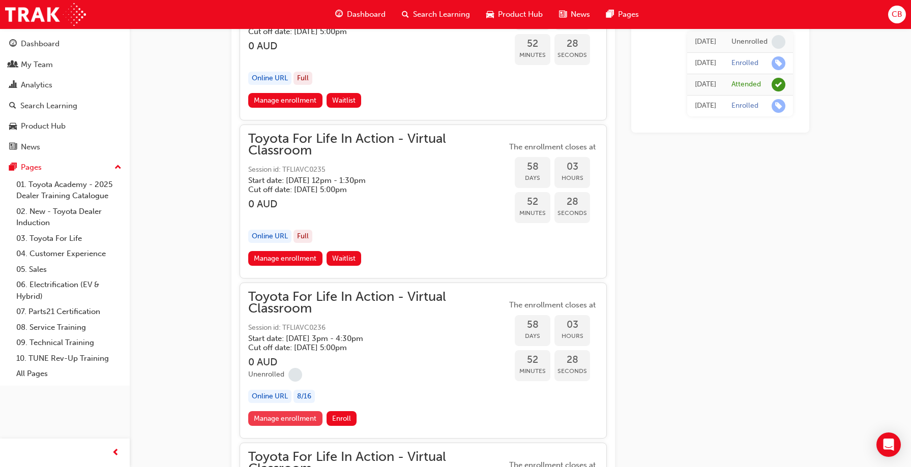
click at [282, 418] on link "Manage enrollment" at bounding box center [285, 418] width 74 height 15
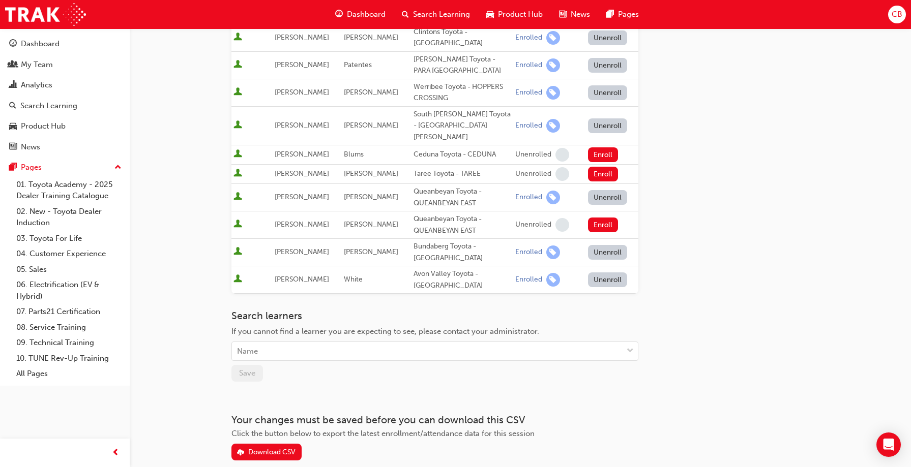
scroll to position [305, 0]
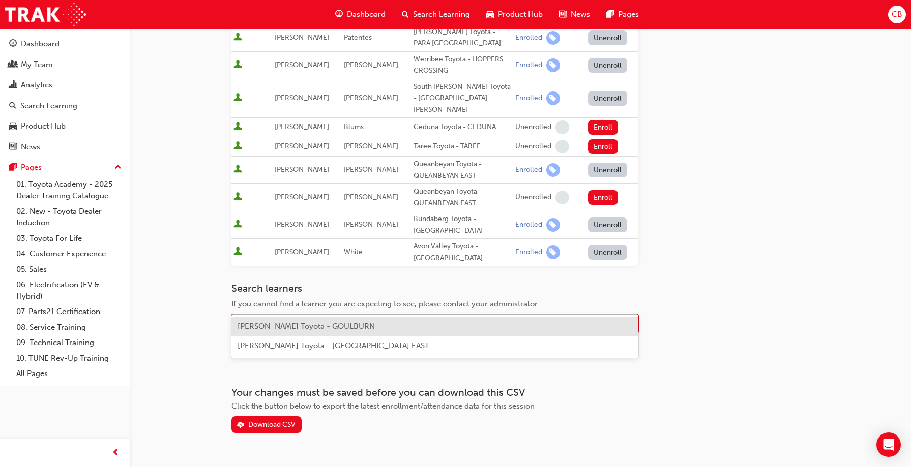
click at [253, 318] on div "Name" at bounding box center [247, 324] width 21 height 12
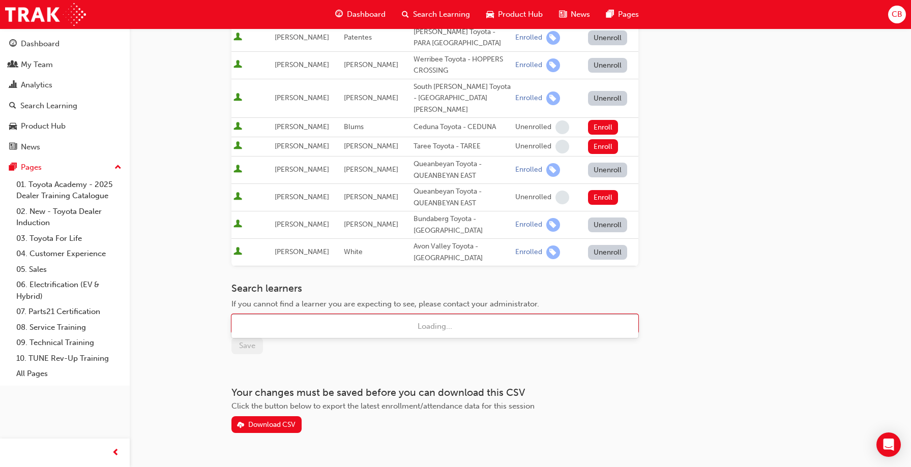
type input "lily"
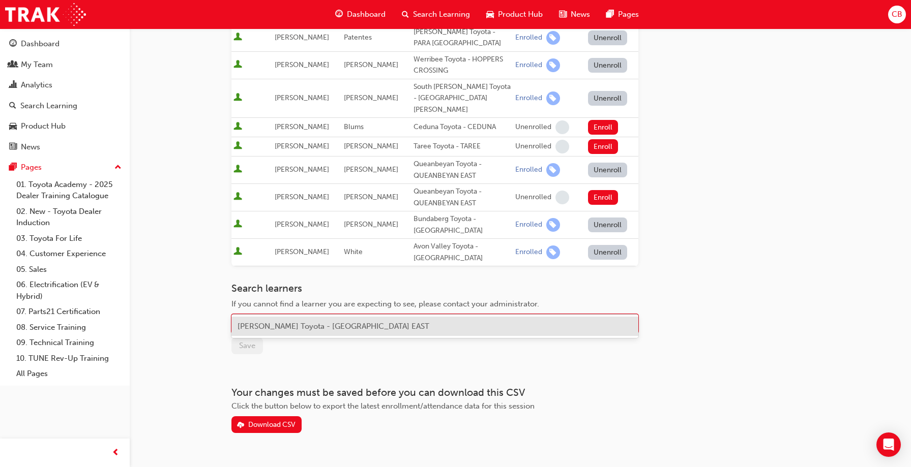
click at [259, 331] on div "[PERSON_NAME] Toyota - [GEOGRAPHIC_DATA] EAST" at bounding box center [434, 327] width 407 height 20
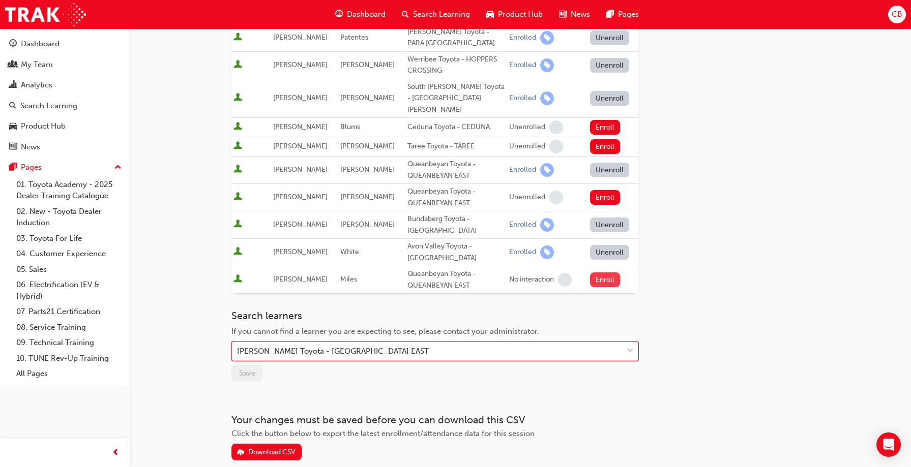
click at [600, 273] on button "Enroll" at bounding box center [605, 280] width 31 height 15
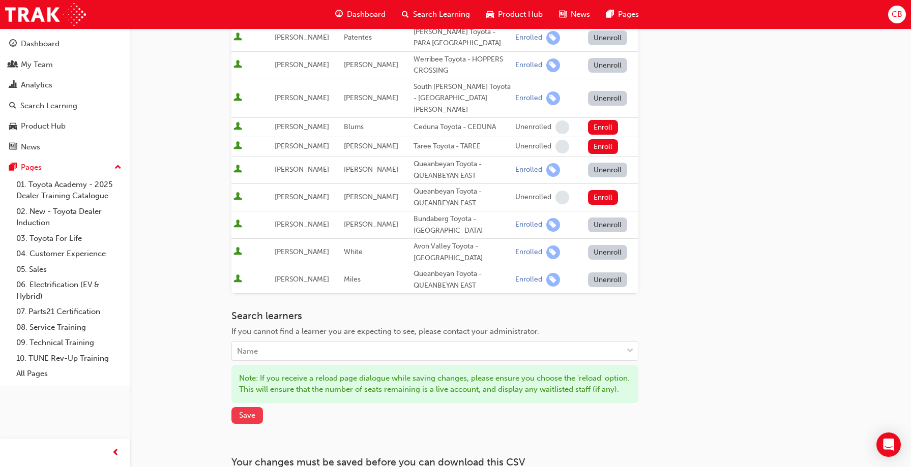
click at [244, 411] on span "Save" at bounding box center [247, 415] width 16 height 9
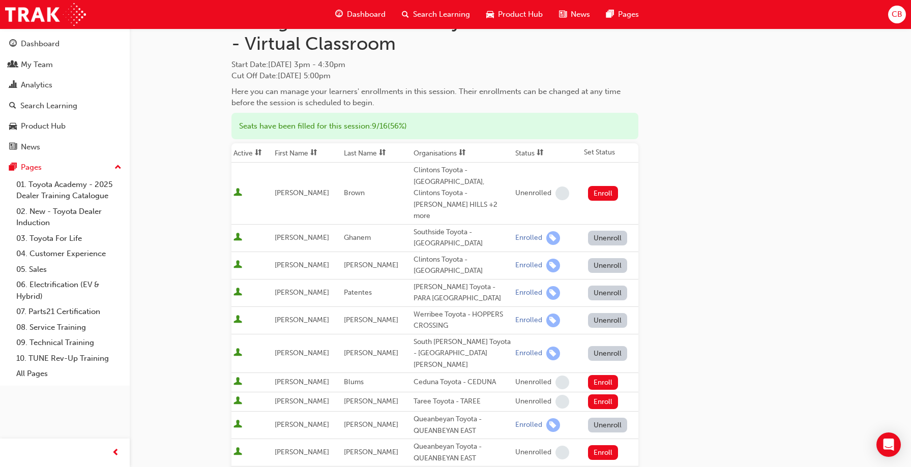
scroll to position [0, 0]
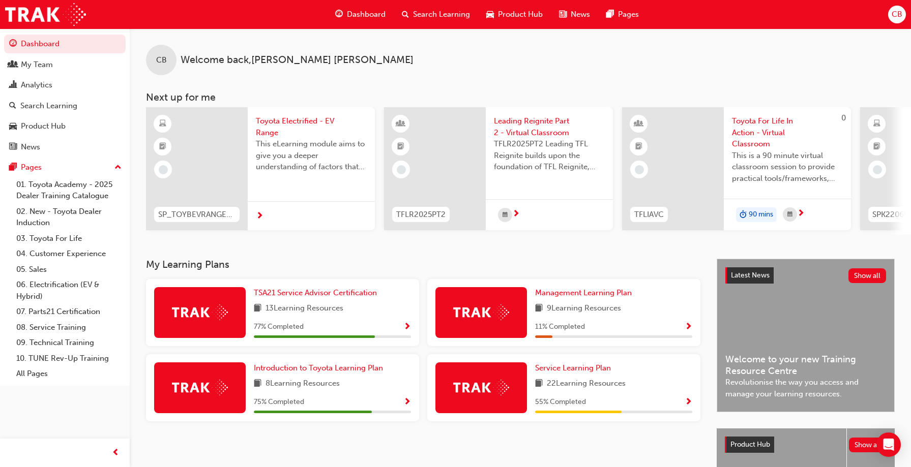
click at [436, 15] on span "Search Learning" at bounding box center [441, 15] width 57 height 12
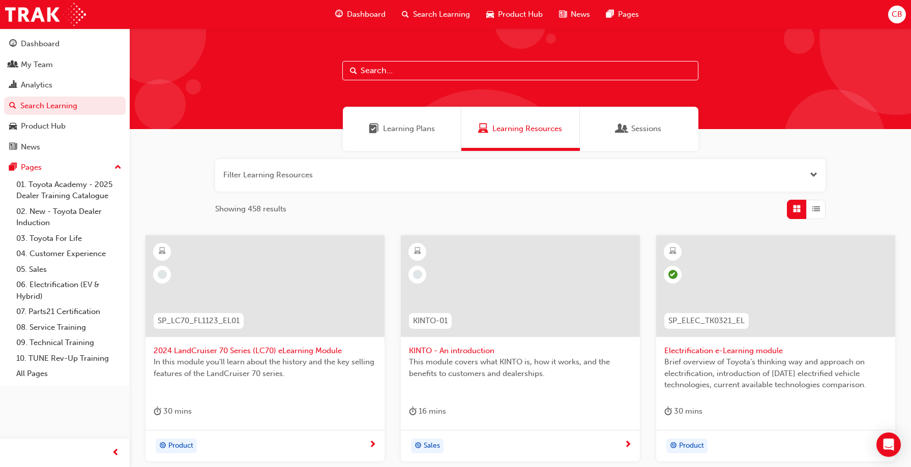
drag, startPoint x: 436, startPoint y: 75, endPoint x: 447, endPoint y: 75, distance: 10.7
click at [447, 75] on input "text" at bounding box center [520, 70] width 356 height 19
type input "tfl"
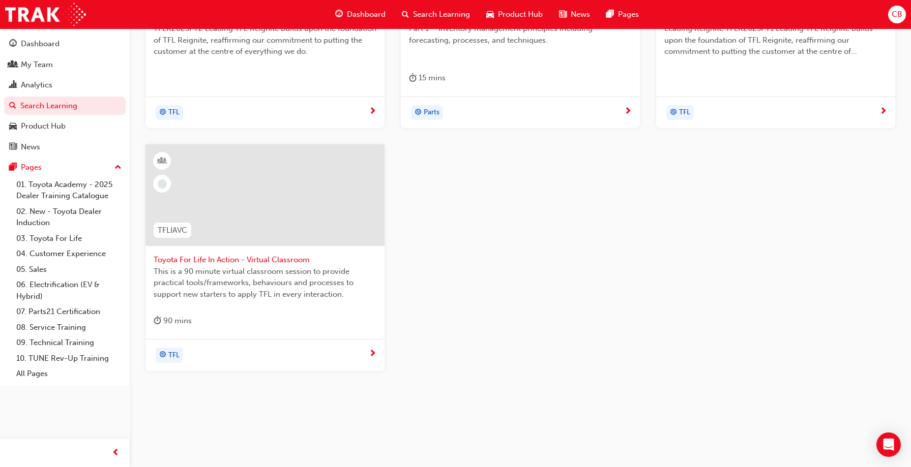
scroll to position [336, 0]
click at [222, 259] on span "Toyota For Life In Action - Virtual Classroom" at bounding box center [265, 258] width 223 height 12
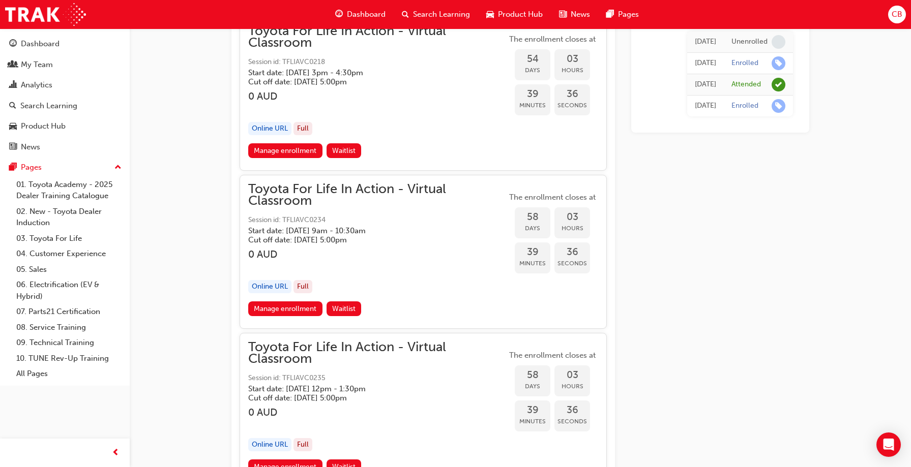
scroll to position [11300, 0]
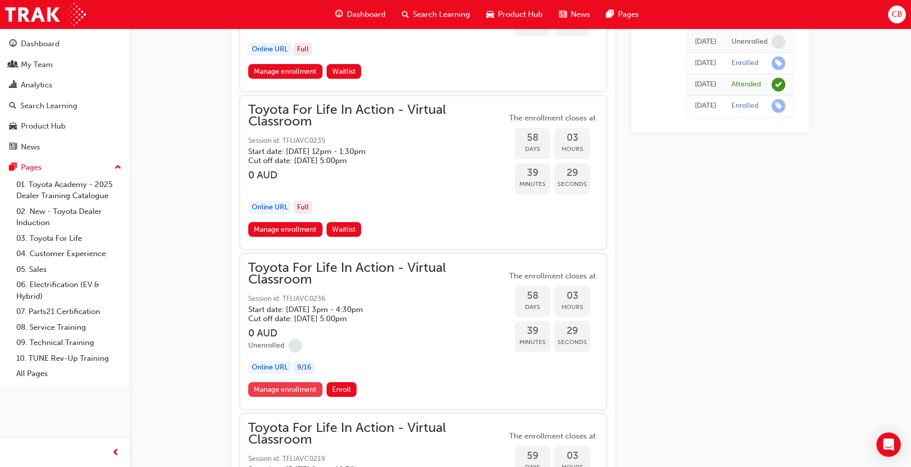
click at [281, 391] on link "Manage enrollment" at bounding box center [285, 389] width 74 height 15
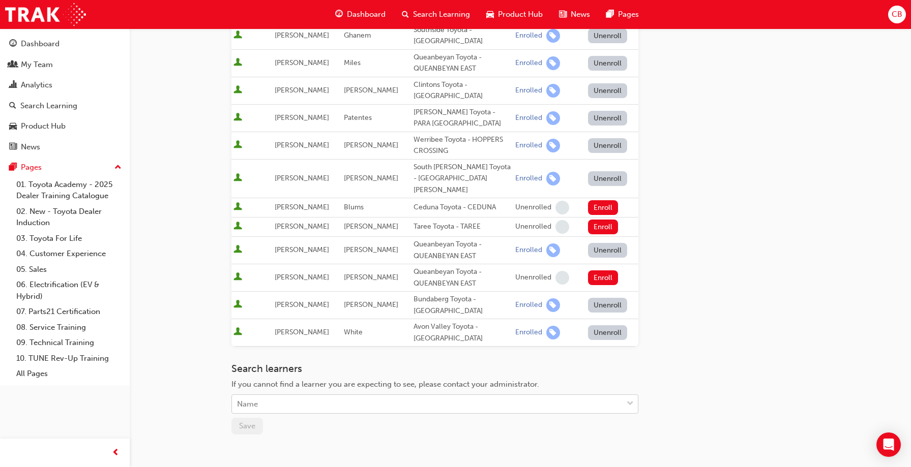
scroll to position [254, 0]
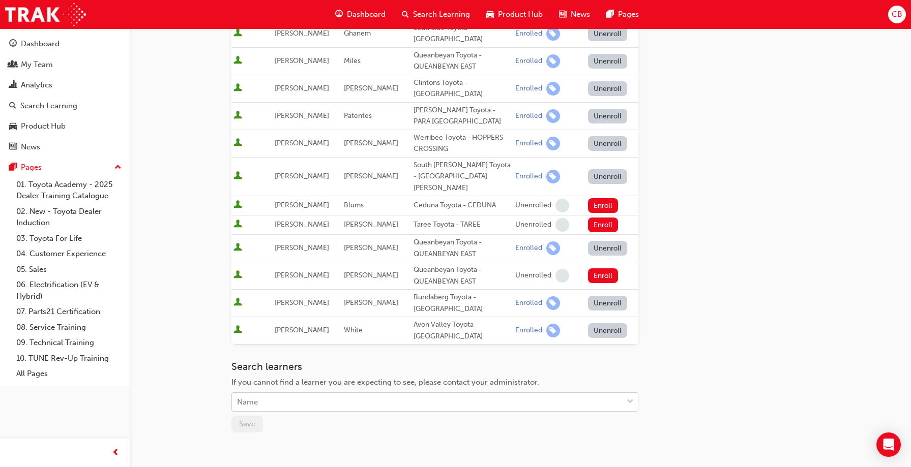
click at [297, 394] on div "Name" at bounding box center [427, 403] width 390 height 18
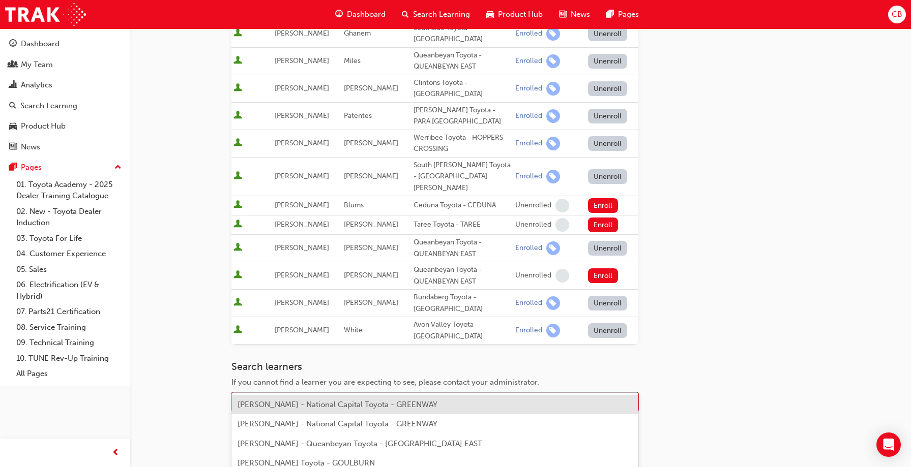
type input "cam"
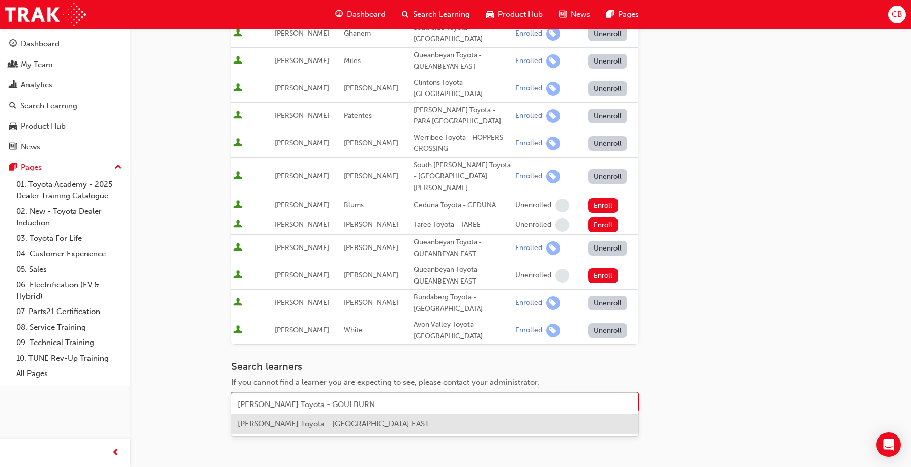
click at [282, 428] on span "[PERSON_NAME] Toyota - [GEOGRAPHIC_DATA] EAST" at bounding box center [333, 423] width 192 height 9
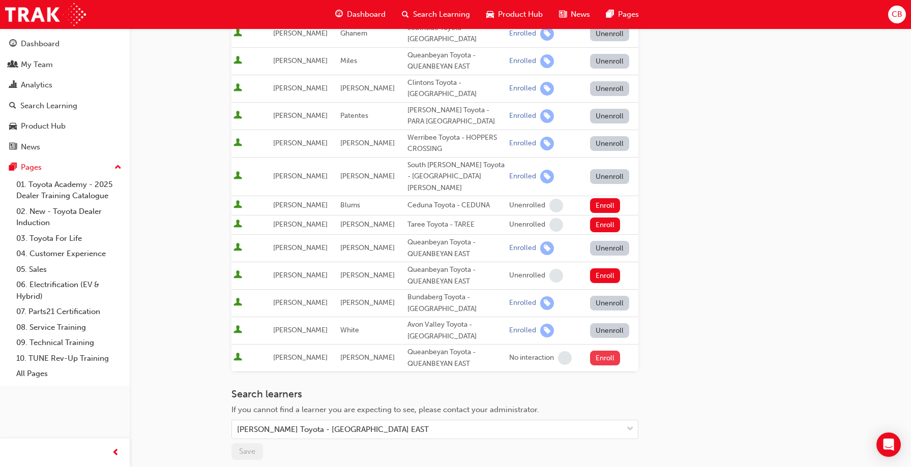
click at [603, 351] on button "Enroll" at bounding box center [605, 358] width 31 height 15
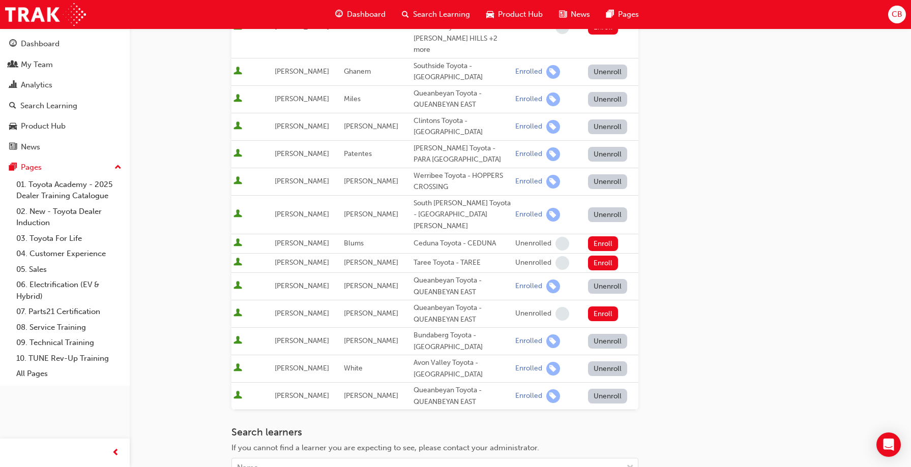
scroll to position [153, 0]
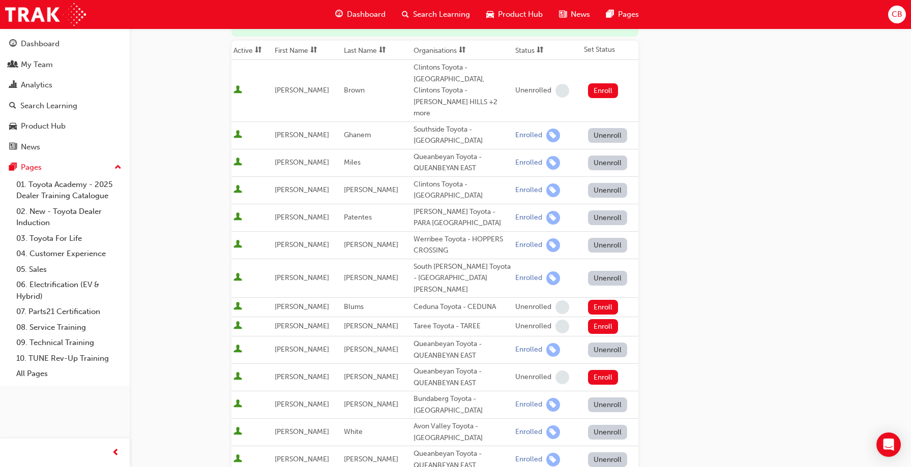
click at [604, 156] on button "Unenroll" at bounding box center [608, 163] width 40 height 15
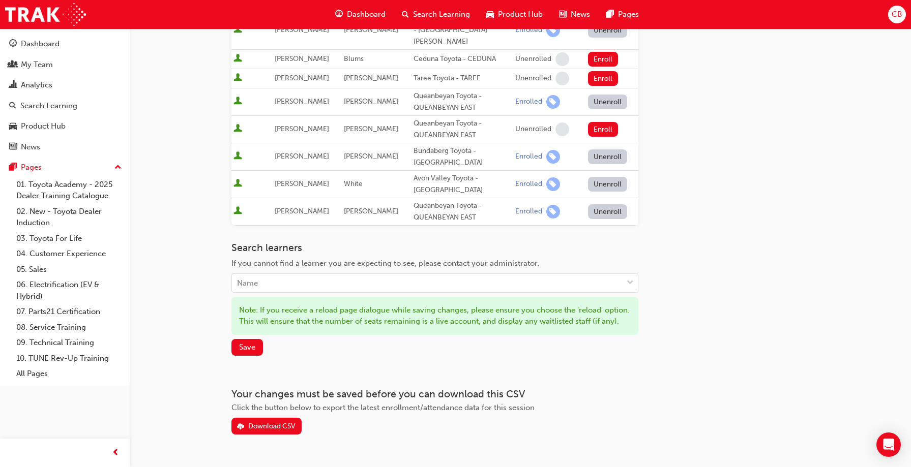
scroll to position [414, 0]
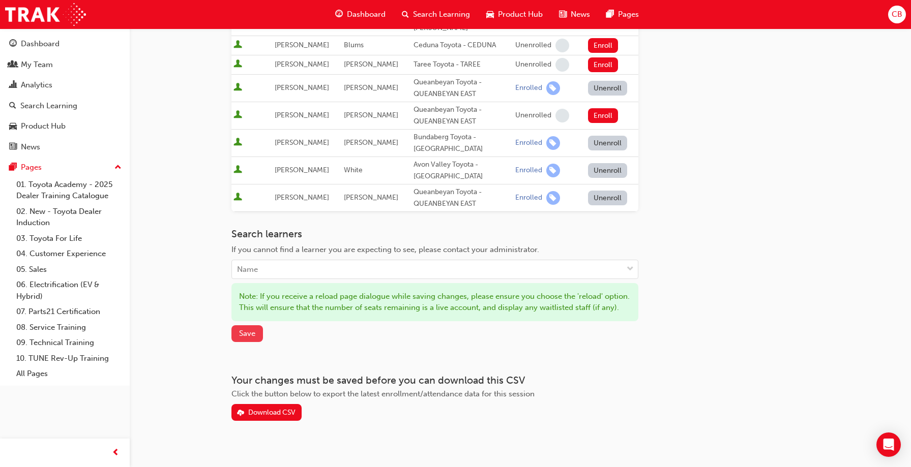
click at [245, 329] on span "Save" at bounding box center [247, 333] width 16 height 9
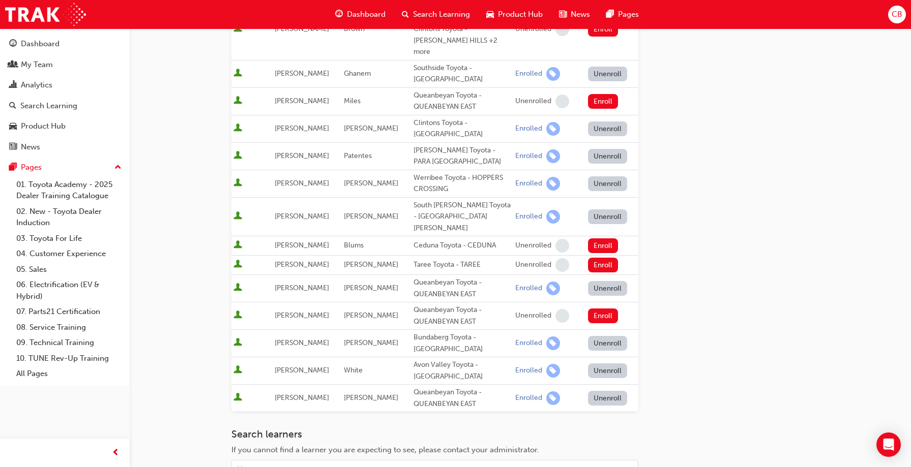
scroll to position [107, 0]
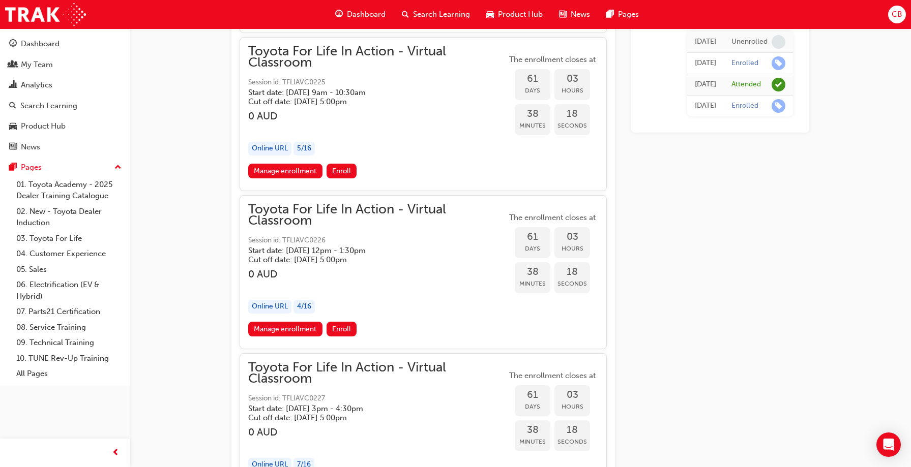
scroll to position [12593, 0]
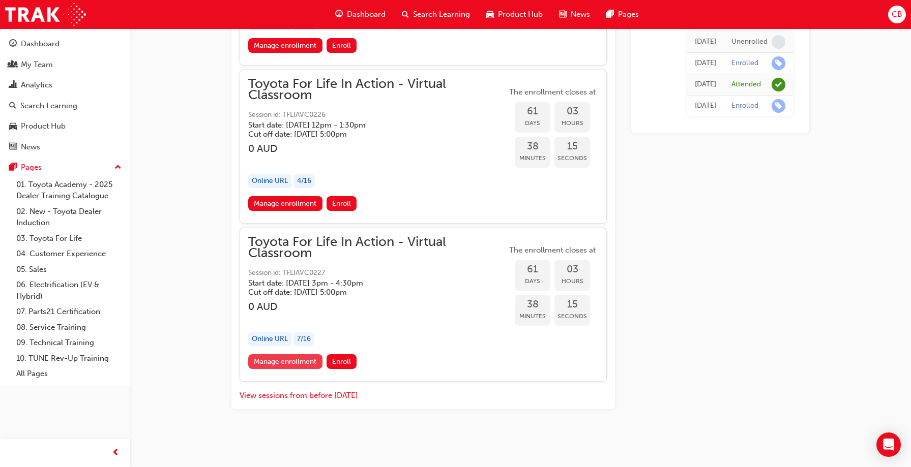
click at [287, 359] on link "Manage enrollment" at bounding box center [285, 361] width 74 height 15
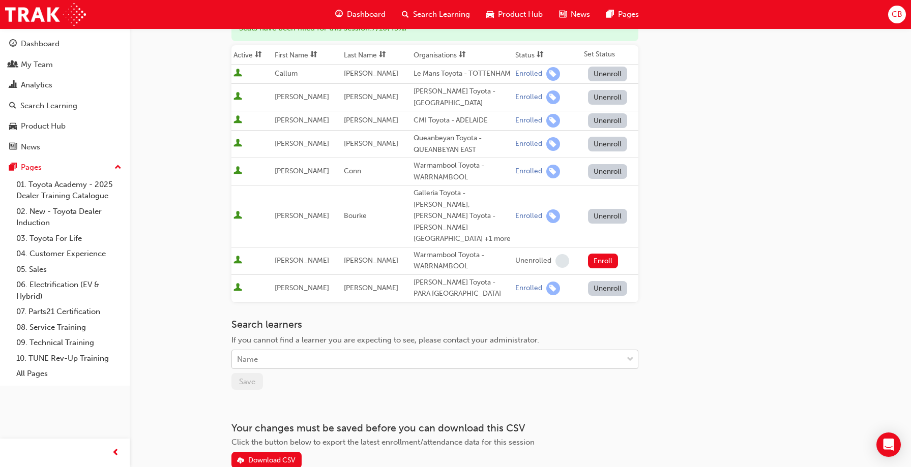
scroll to position [153, 0]
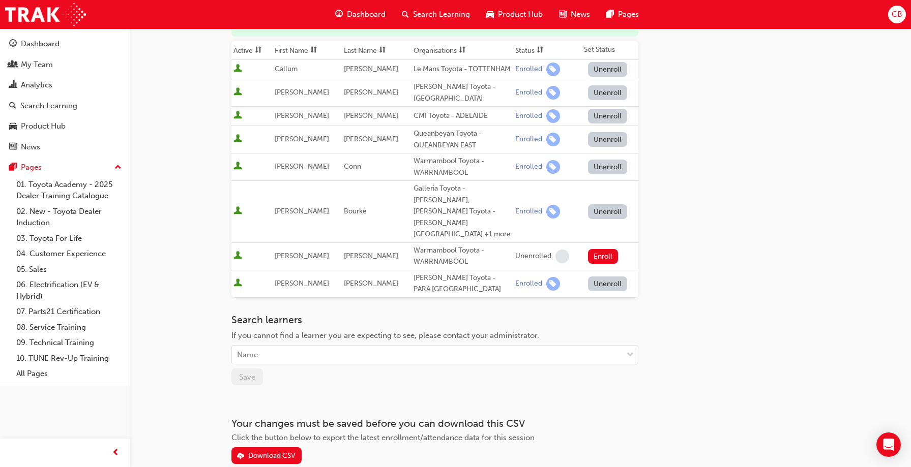
click at [611, 143] on button "Unenroll" at bounding box center [608, 139] width 40 height 15
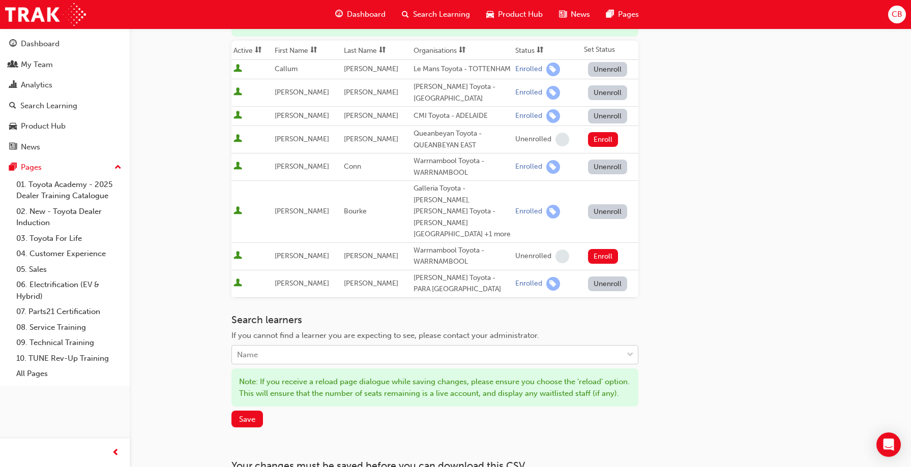
click at [289, 346] on div "Name" at bounding box center [427, 355] width 390 height 18
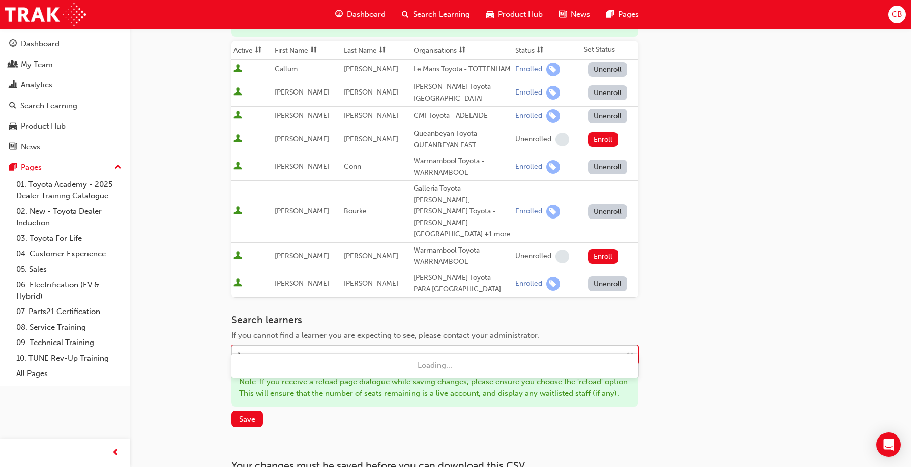
type input "lil"
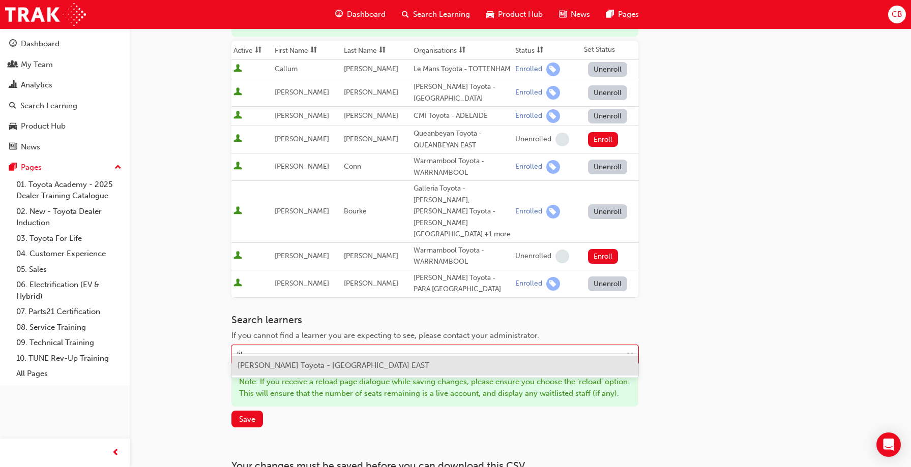
click at [274, 362] on span "[PERSON_NAME] Toyota - [GEOGRAPHIC_DATA] EAST" at bounding box center [333, 365] width 192 height 9
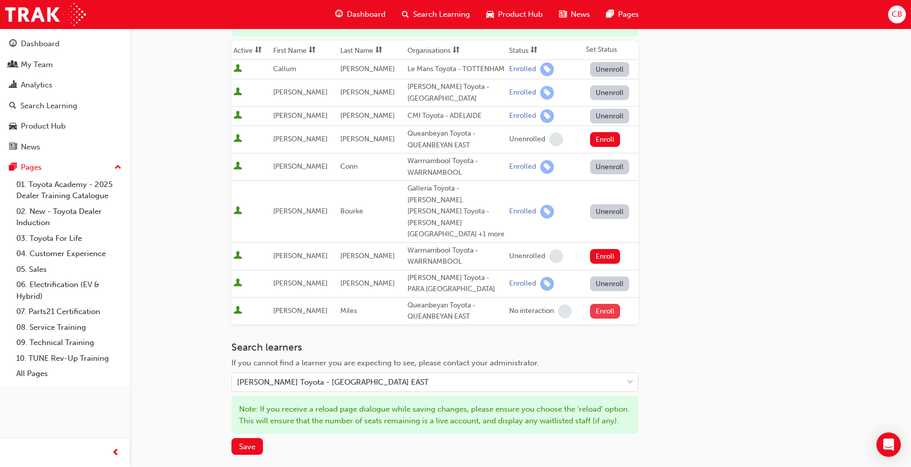
click at [600, 304] on button "Enroll" at bounding box center [605, 311] width 31 height 15
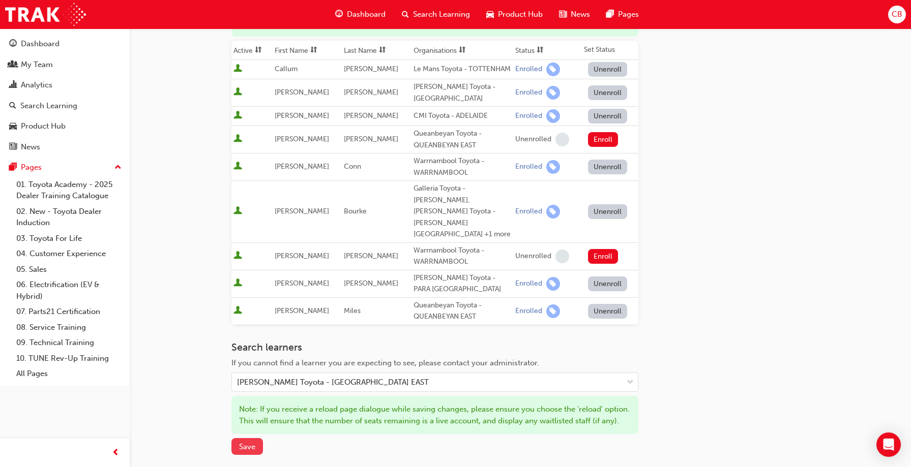
click at [249, 445] on span "Save" at bounding box center [247, 446] width 16 height 9
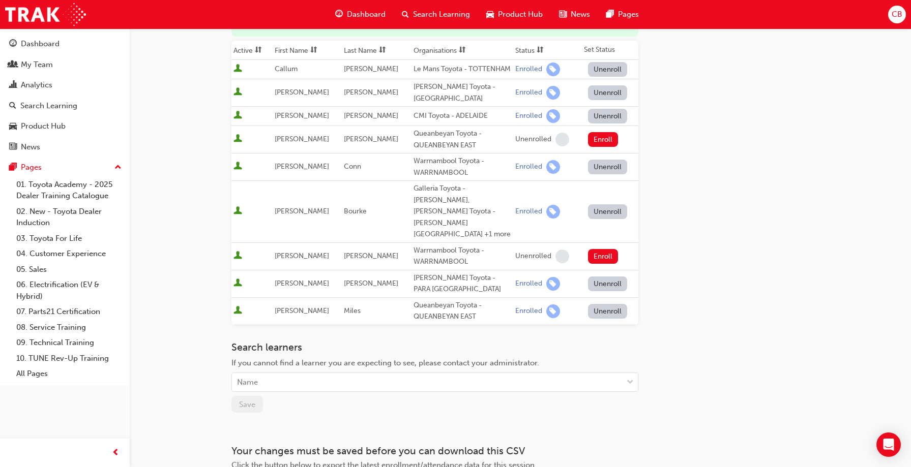
click at [185, 67] on div "Go to session detail page Manage enrollment for Toyota For Life In Action - Vir…" at bounding box center [455, 198] width 911 height 702
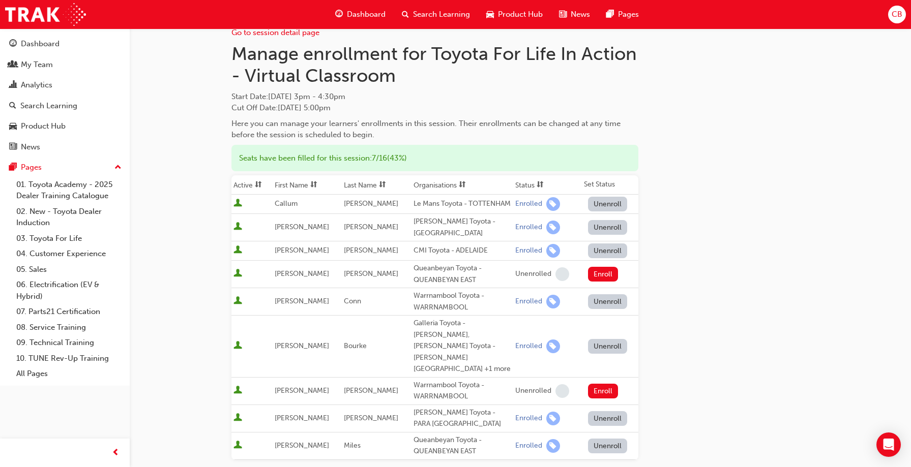
scroll to position [17, 0]
